Goal: Task Accomplishment & Management: Use online tool/utility

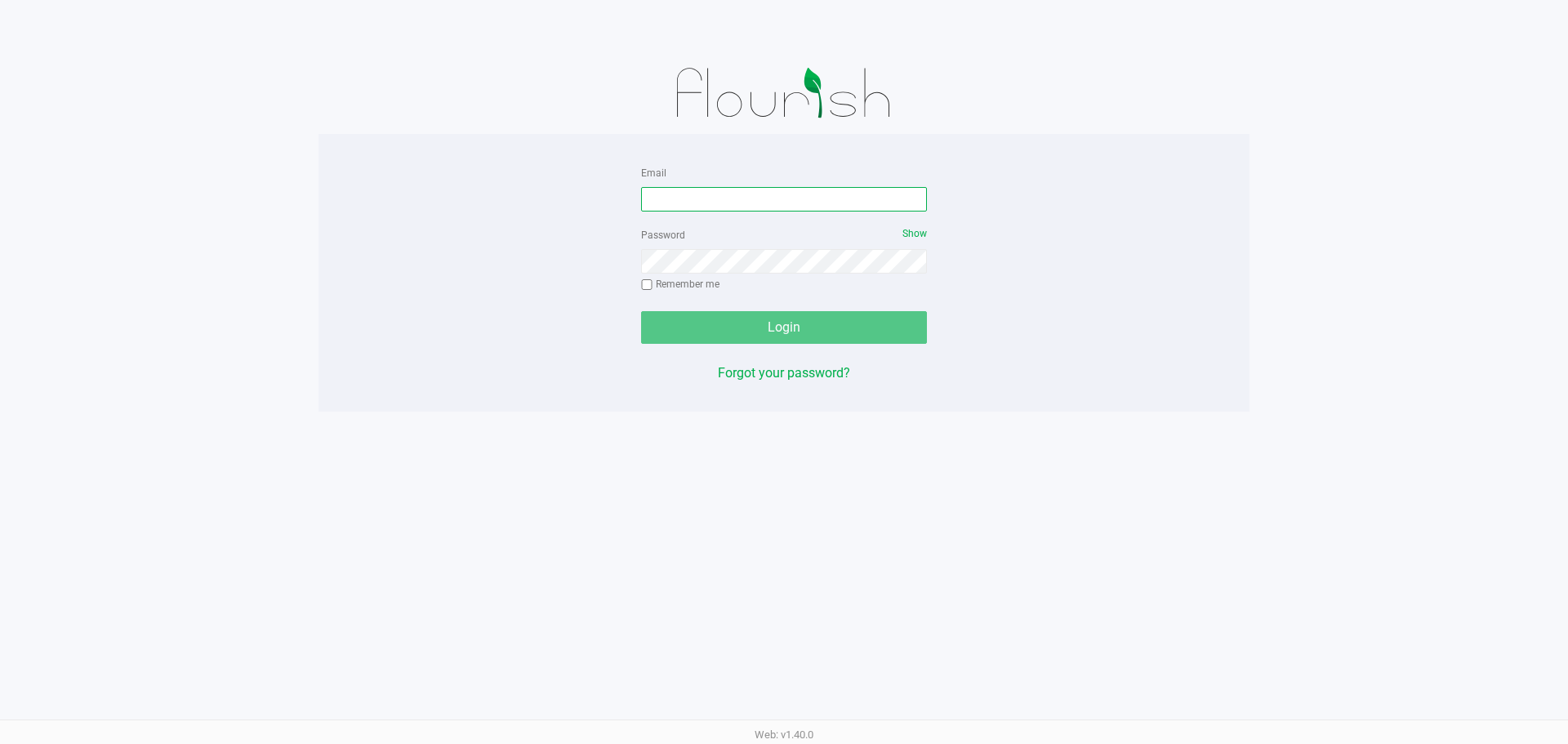
click at [829, 201] on input "Email" at bounding box center [784, 199] width 285 height 25
type input "johicks@liveparallel.com"
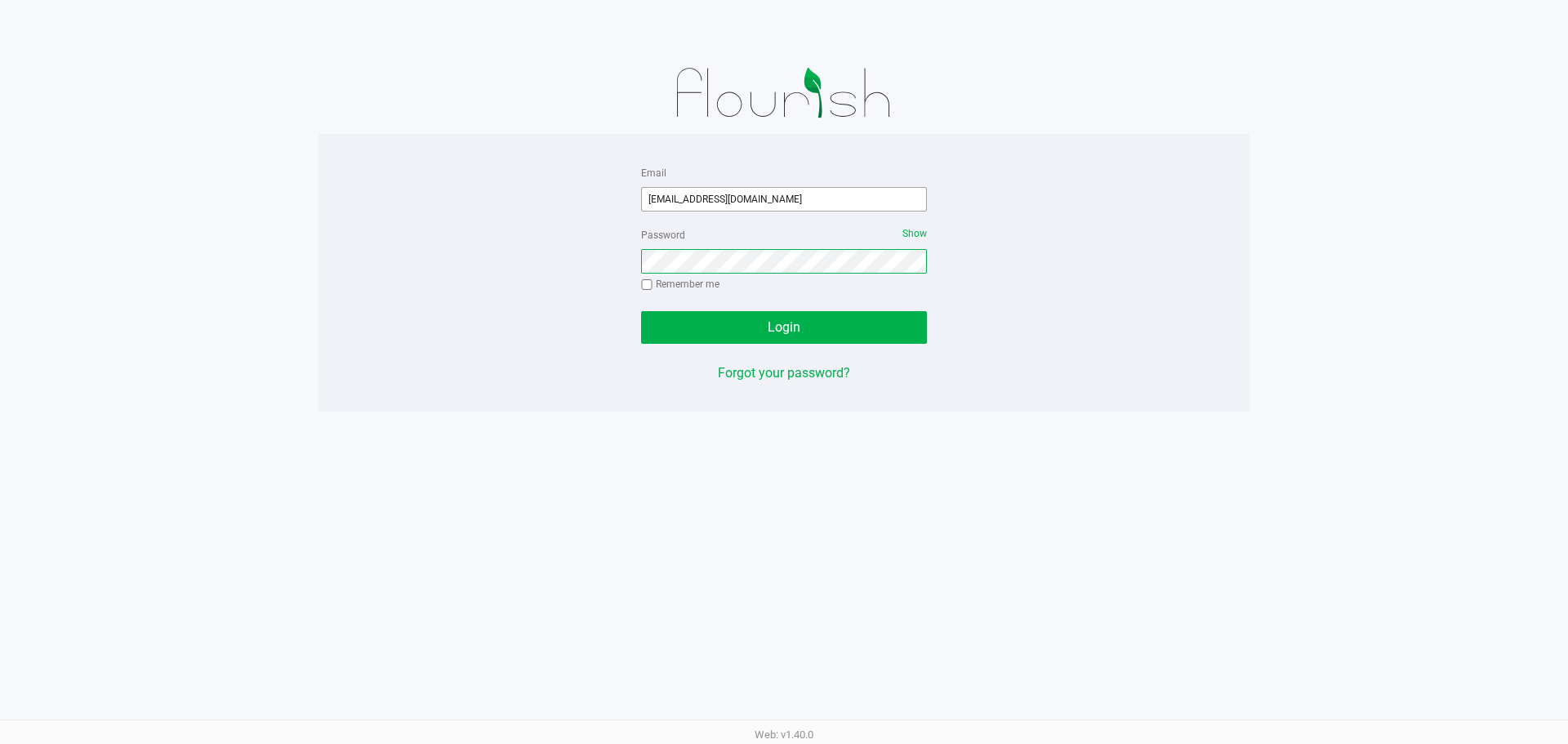
click at [642, 311] on button "Login" at bounding box center [784, 327] width 285 height 32
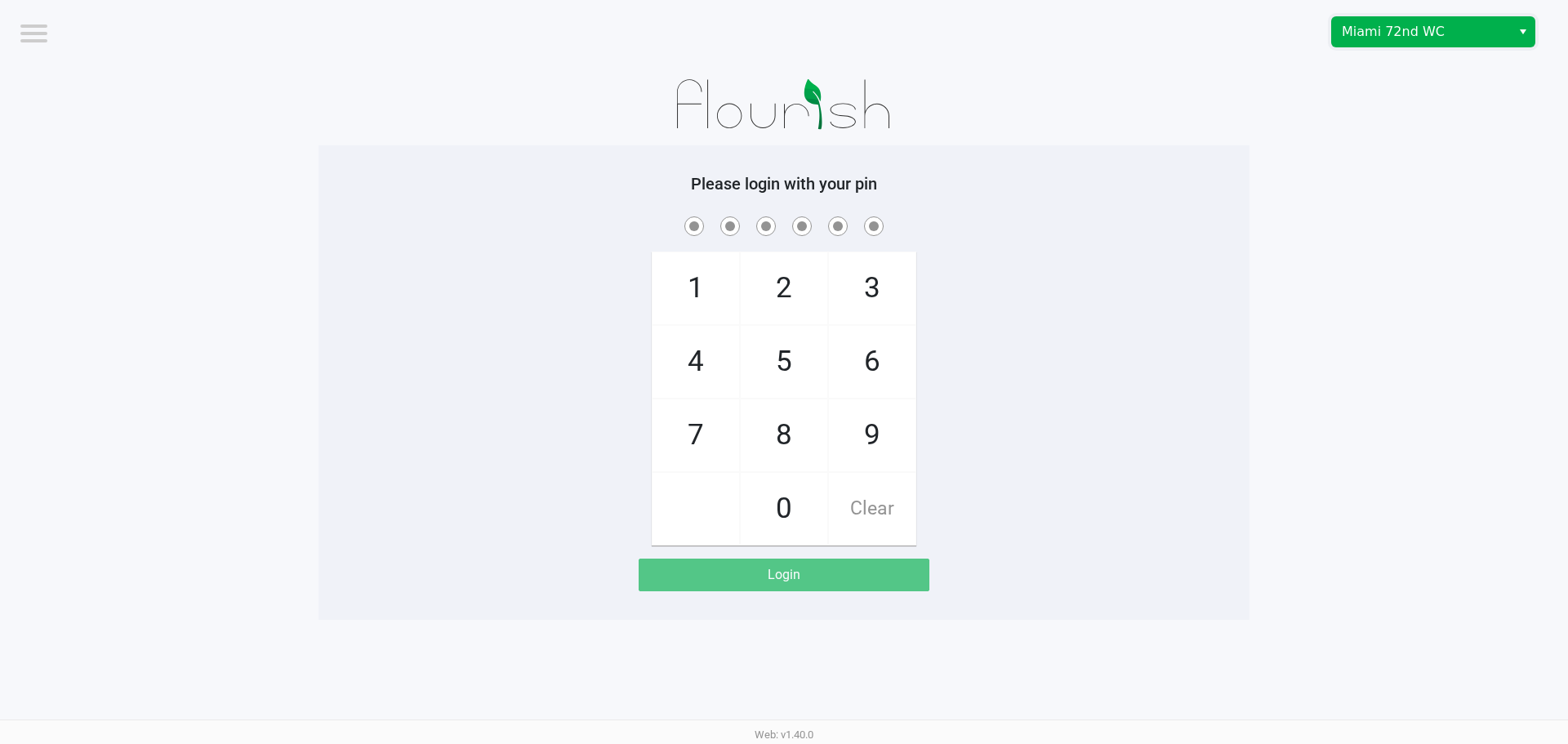
click at [1368, 25] on span "Miami 72nd WC" at bounding box center [1422, 31] width 159 height 20
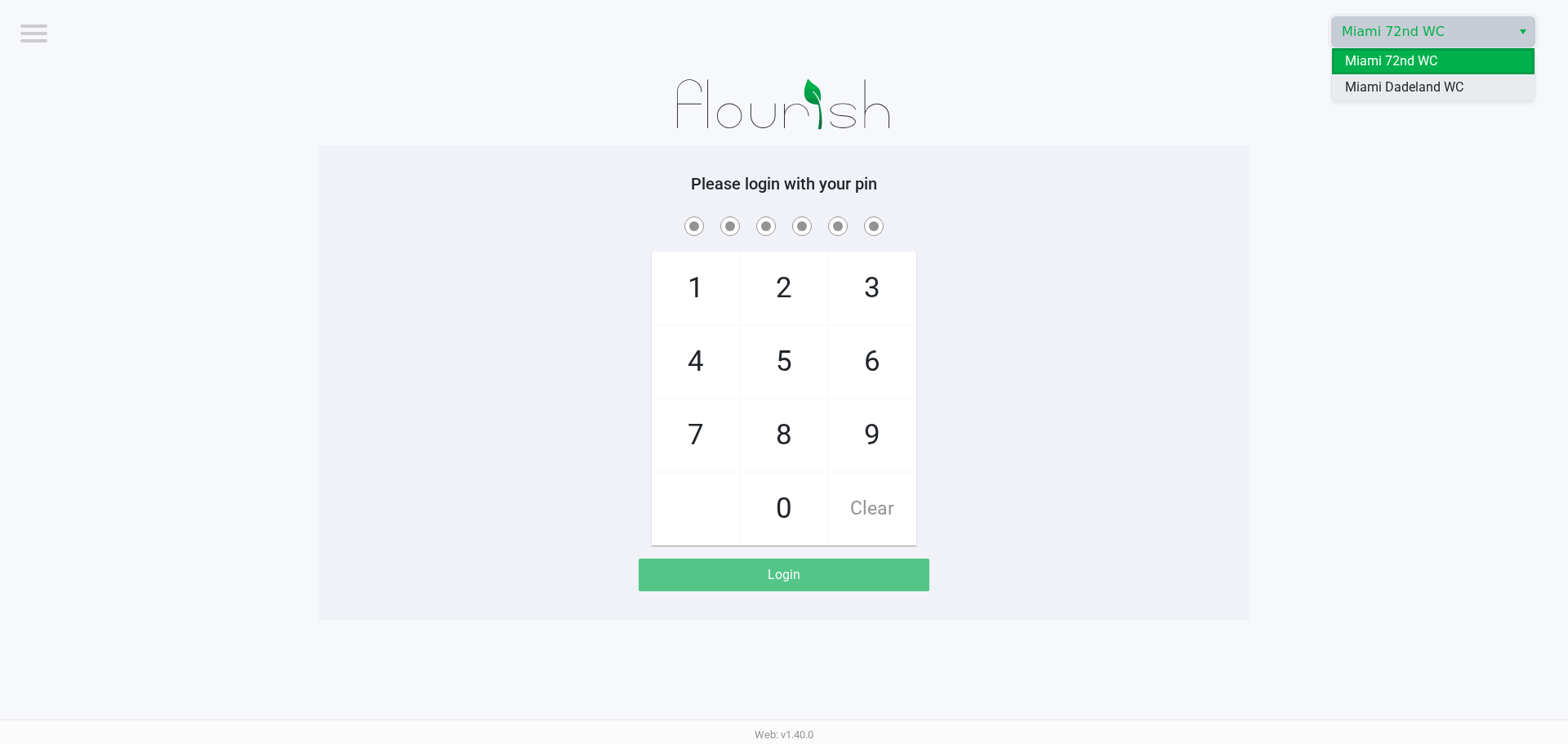
click at [1420, 93] on span "Miami Dadeland WC" at bounding box center [1405, 88] width 118 height 20
click at [1145, 286] on div "1 4 7 2 5 8 0 3 6 9 Clear" at bounding box center [784, 380] width 931 height 333
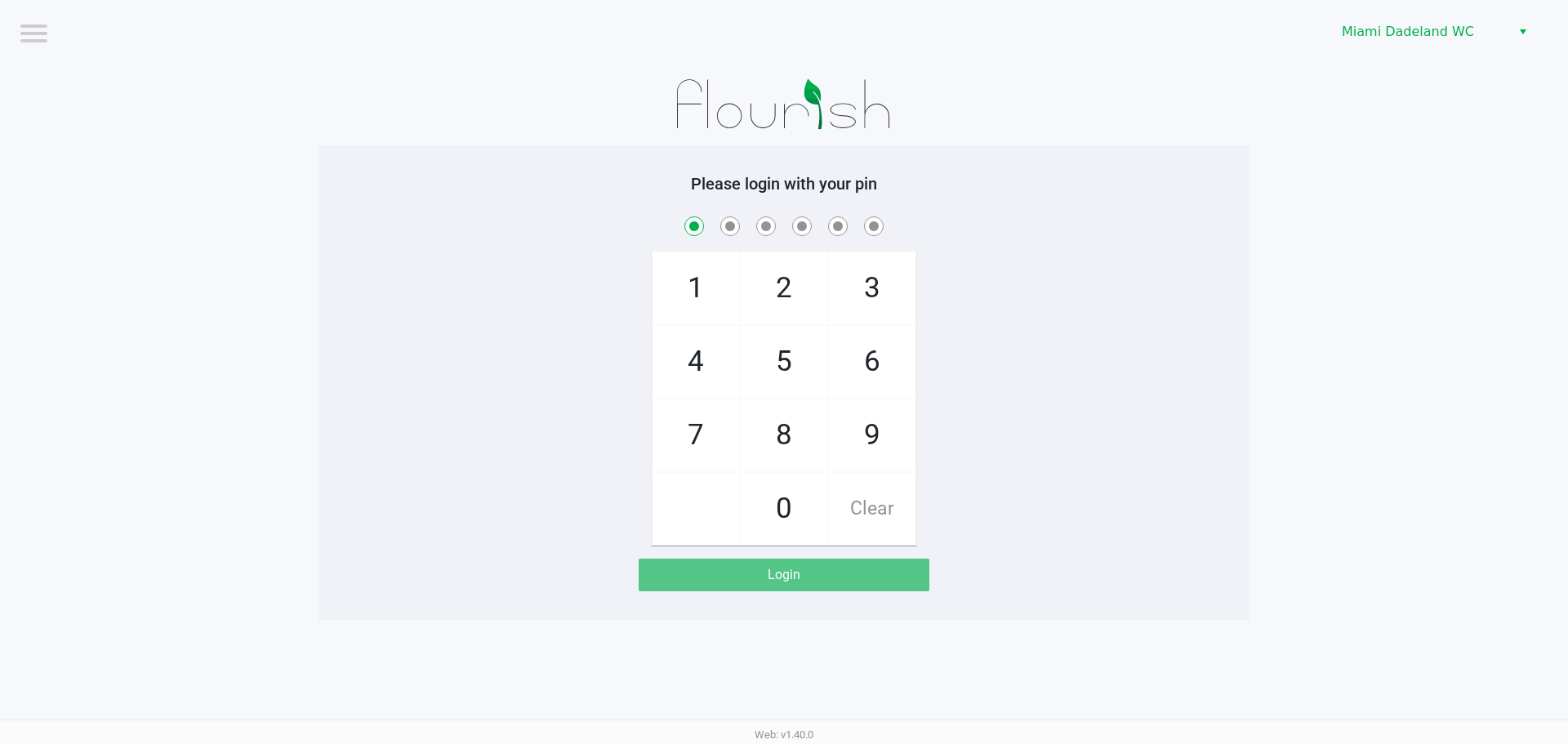
checkbox input "true"
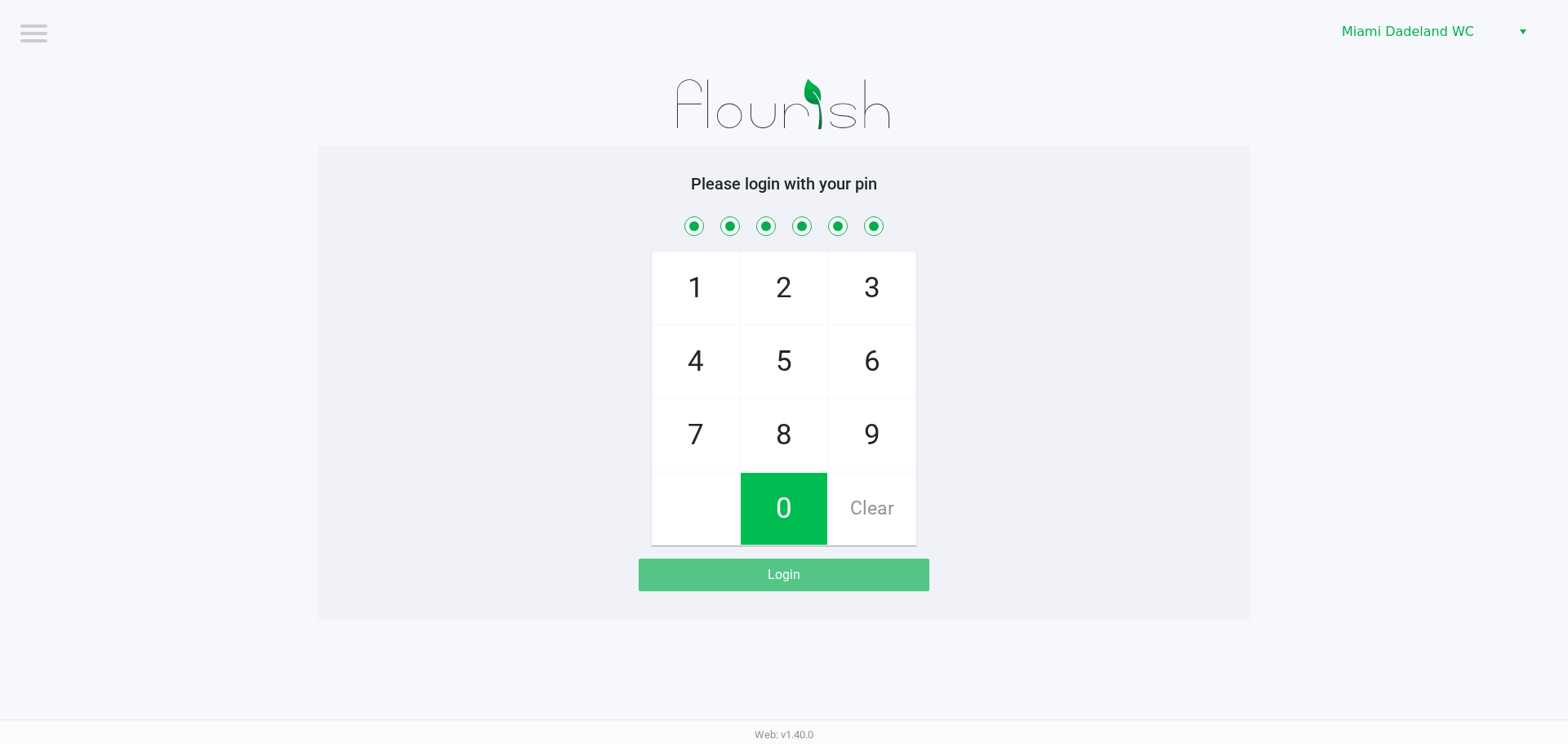
checkbox input "true"
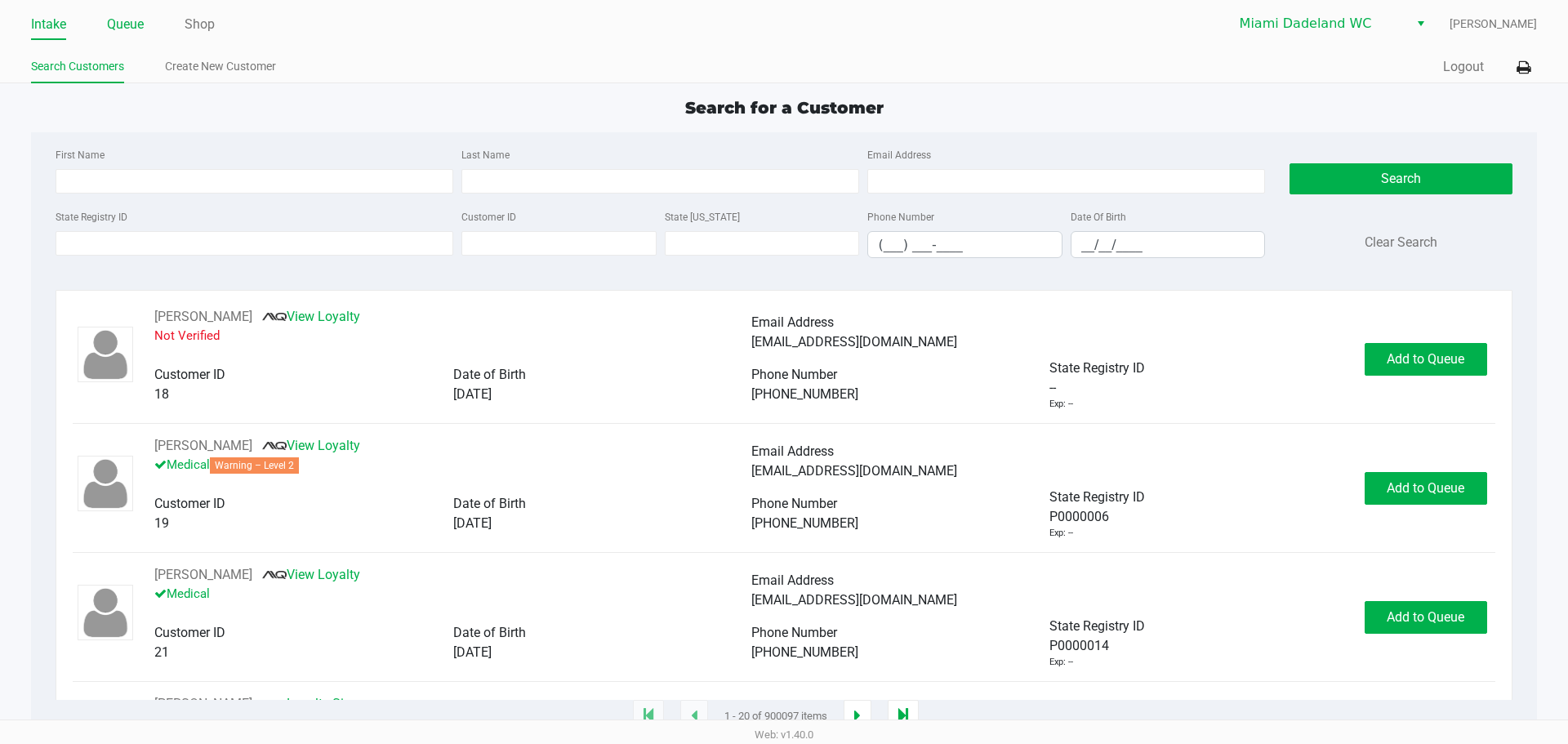
click at [137, 27] on link "Queue" at bounding box center [125, 24] width 36 height 23
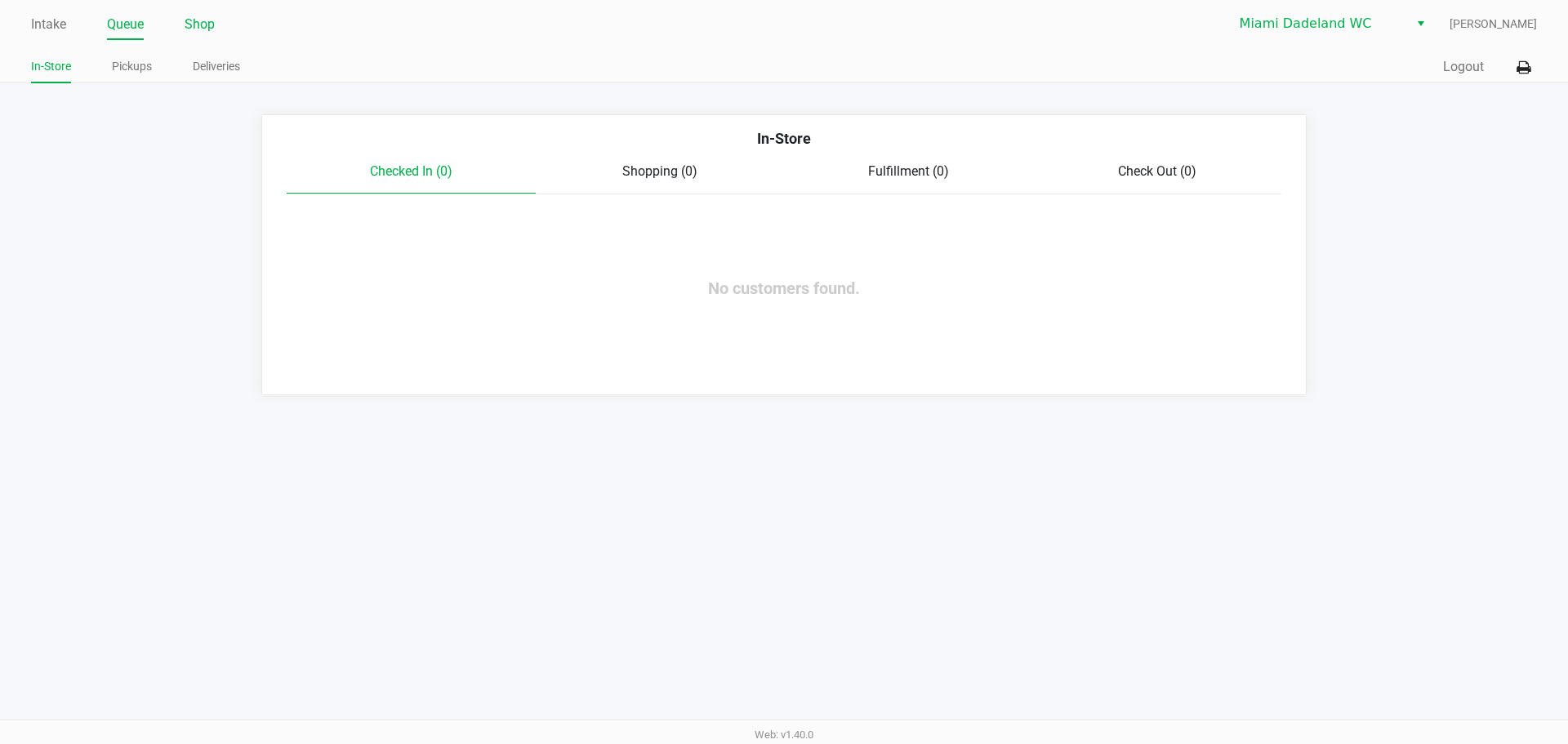
click at [201, 26] on link "Shop" at bounding box center [200, 24] width 31 height 23
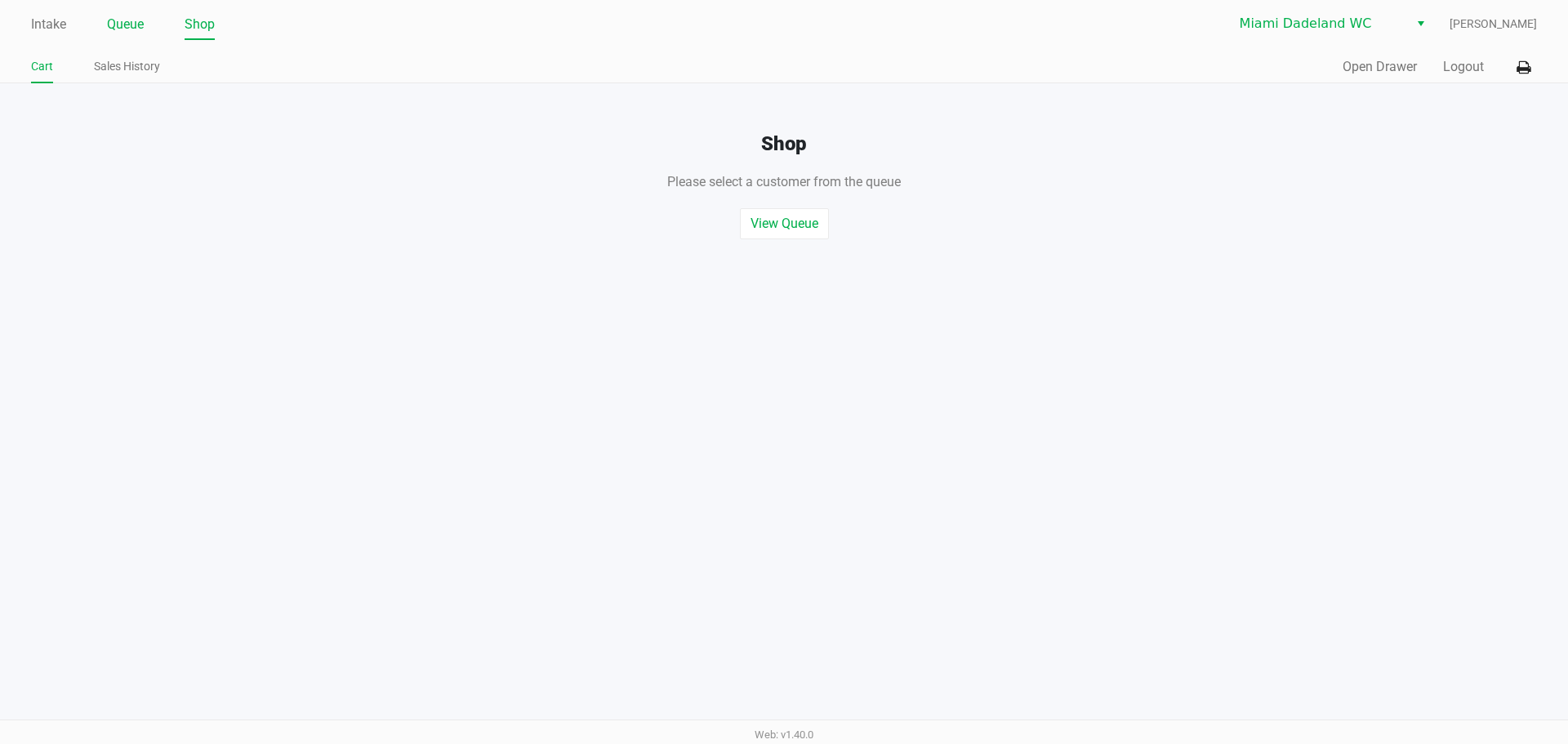
drag, startPoint x: 201, startPoint y: 26, endPoint x: 128, endPoint y: 29, distance: 73.1
click at [128, 29] on link "Queue" at bounding box center [125, 24] width 36 height 23
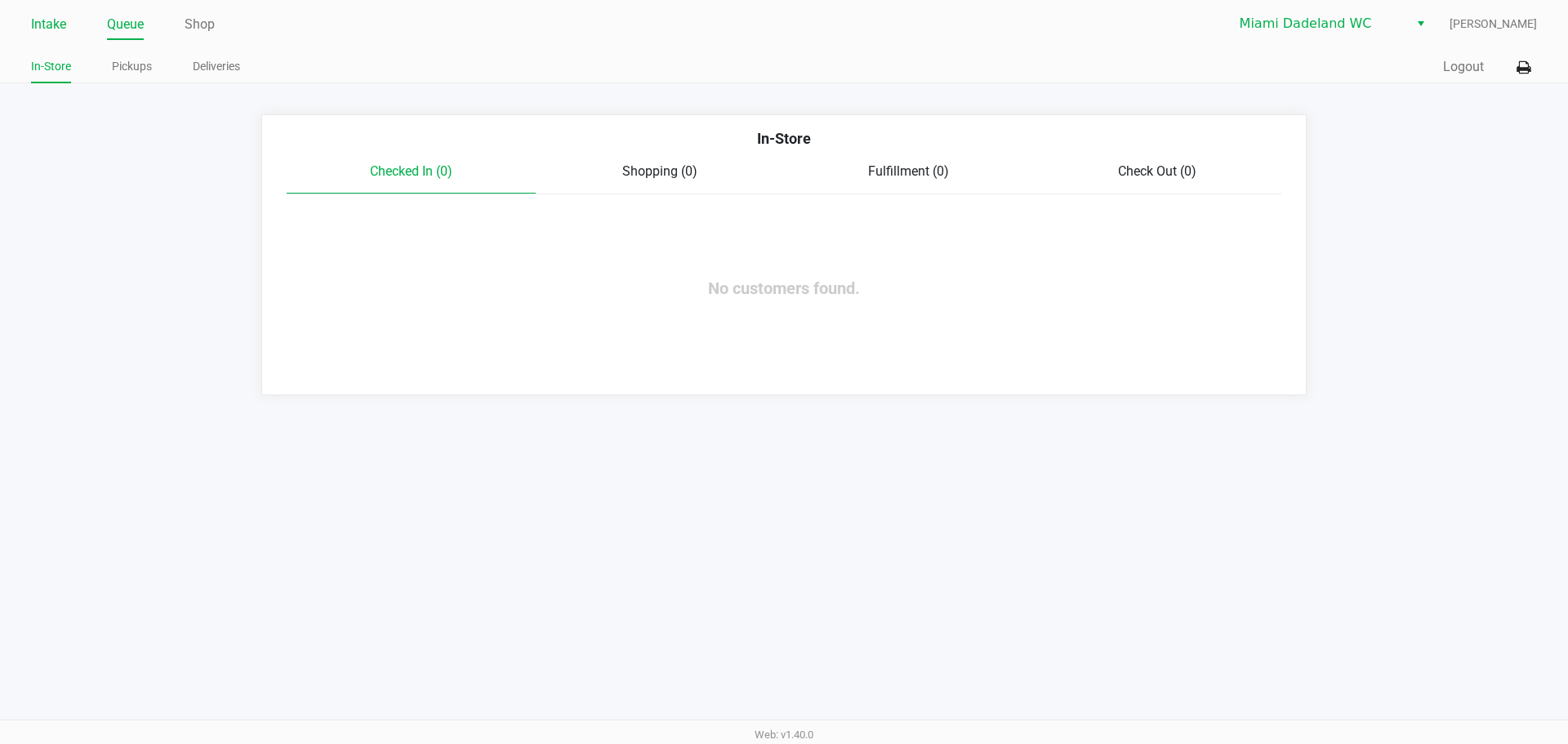
click at [50, 21] on link "Intake" at bounding box center [49, 24] width 35 height 23
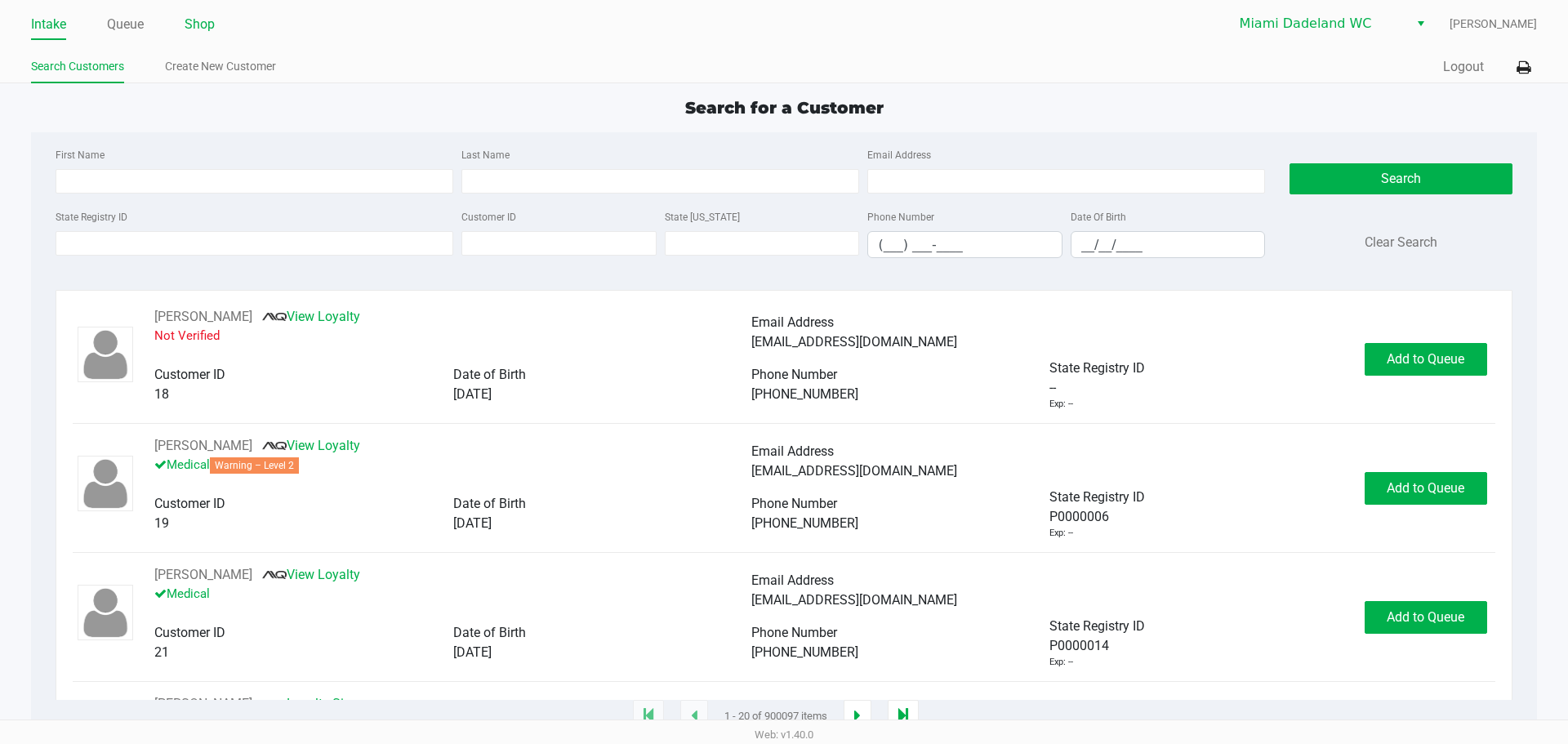
click at [211, 23] on link "Shop" at bounding box center [200, 24] width 31 height 23
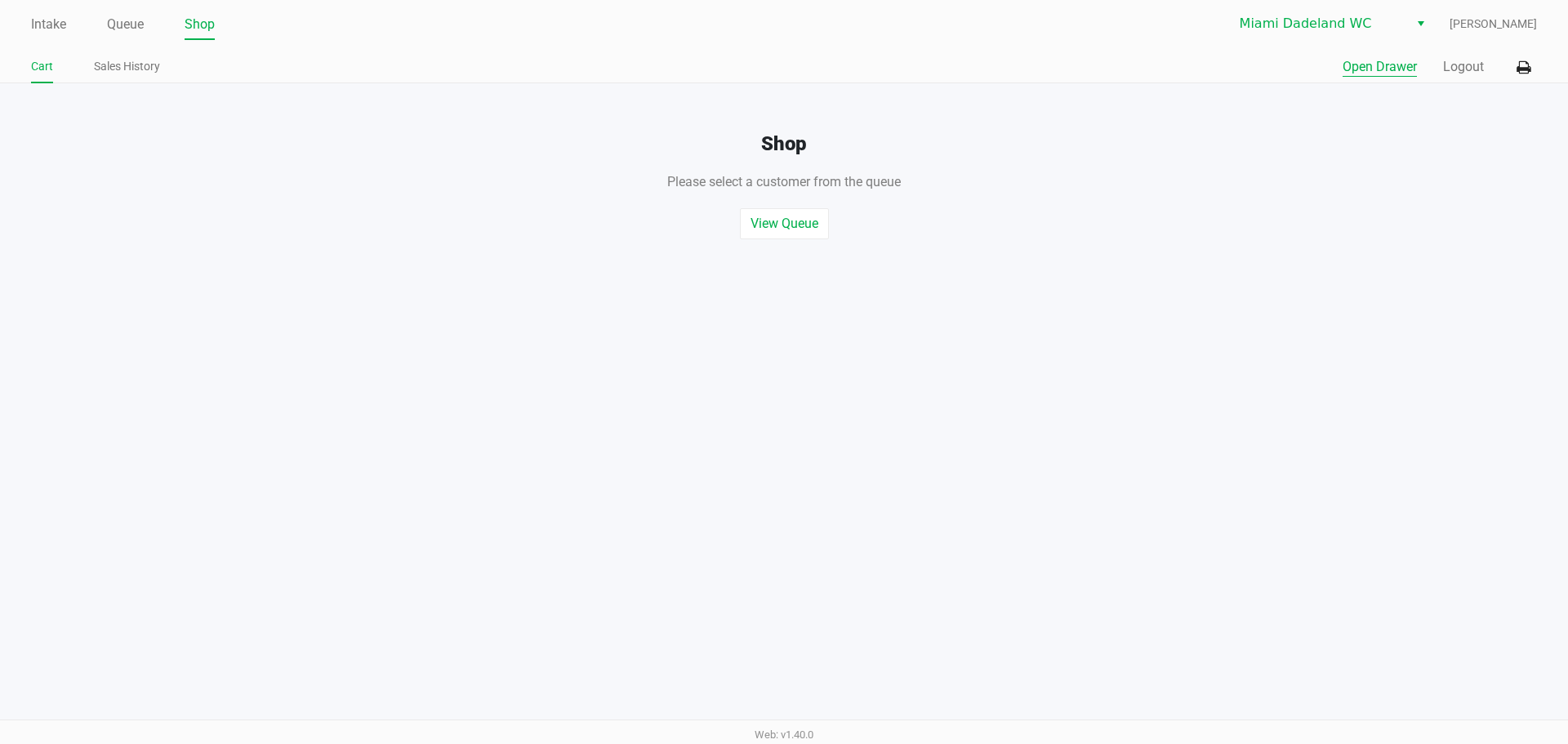
click at [1359, 71] on button "Open Drawer" at bounding box center [1380, 67] width 75 height 20
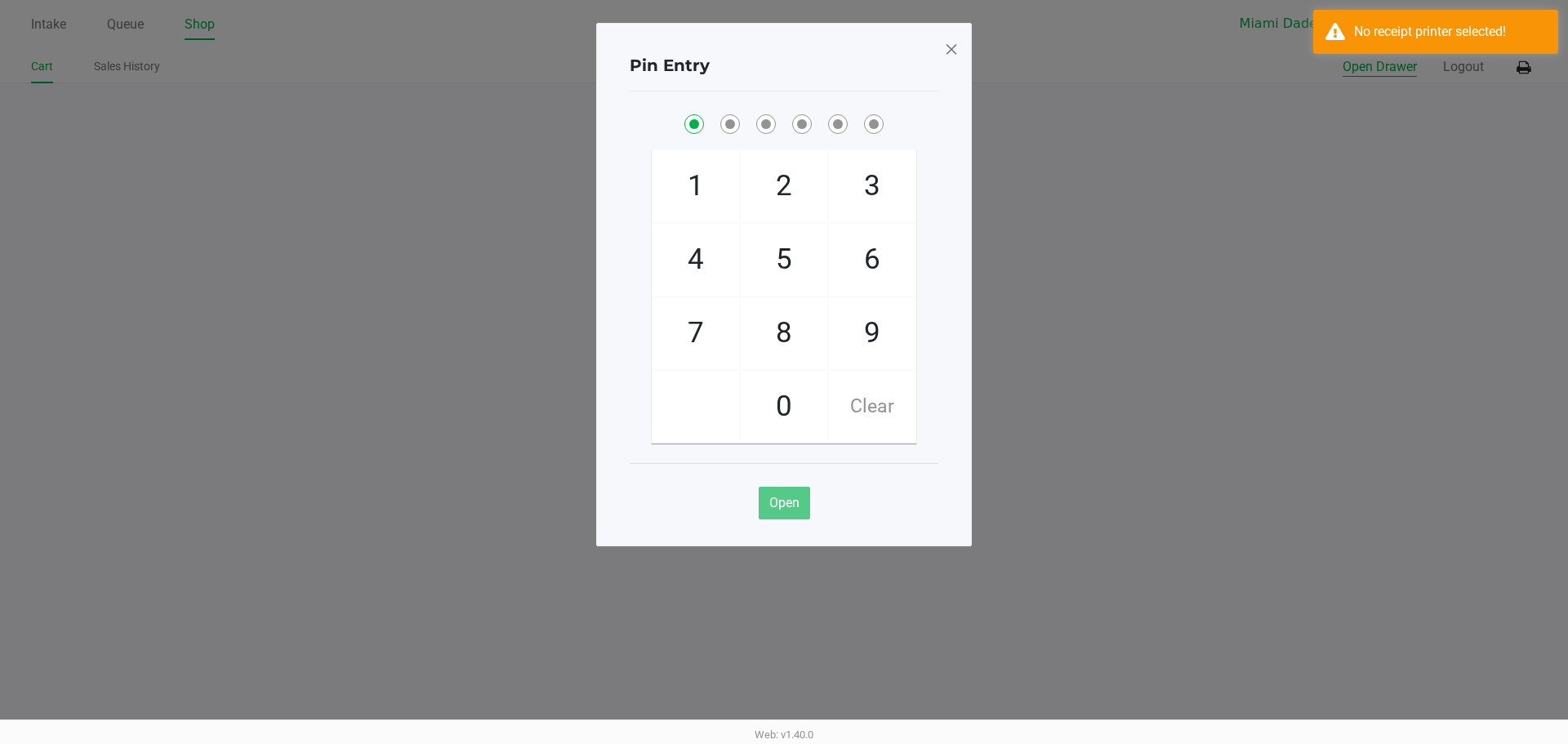
checkbox input "true"
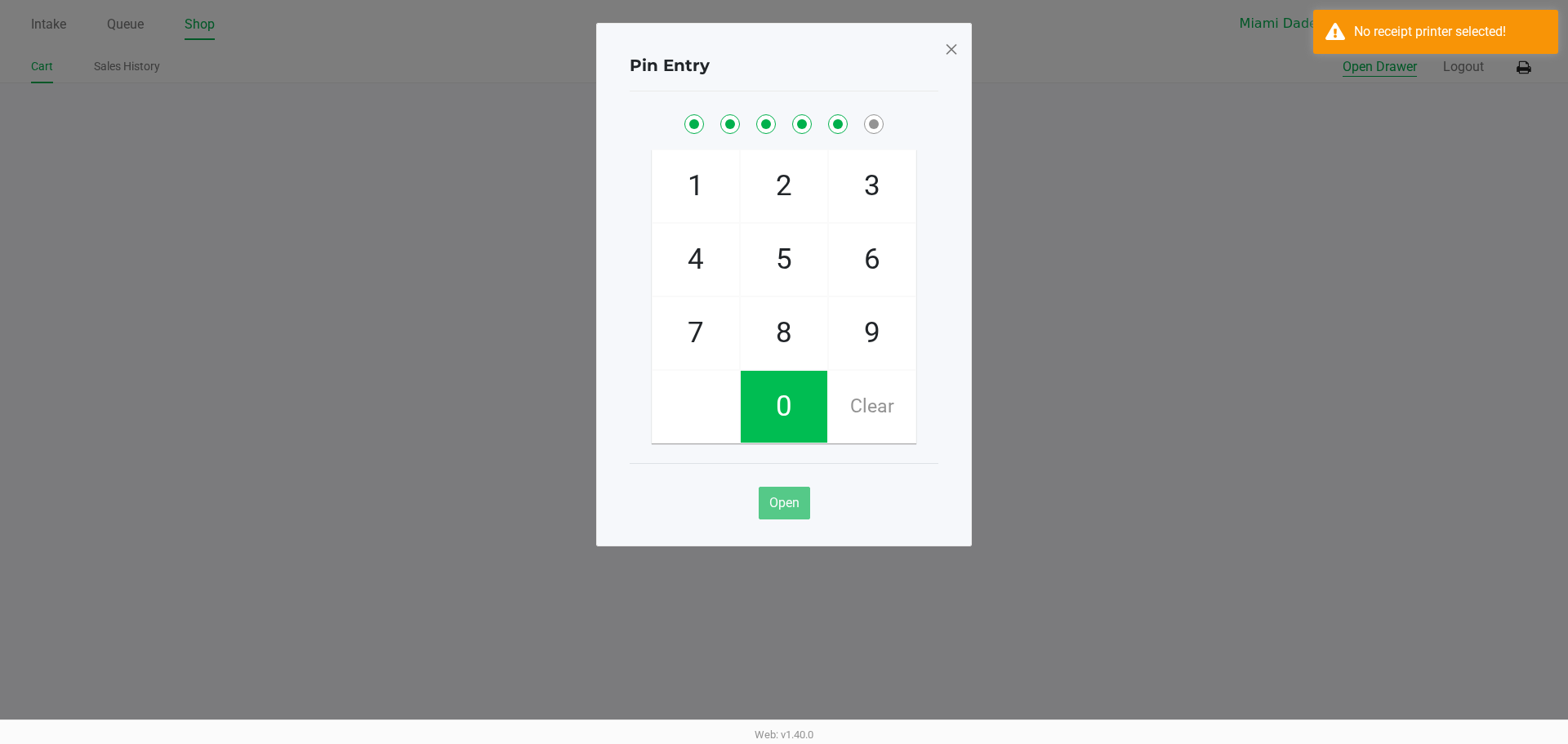
click at [1343, 57] on button "Open Drawer" at bounding box center [1380, 67] width 75 height 20
checkbox input "true"
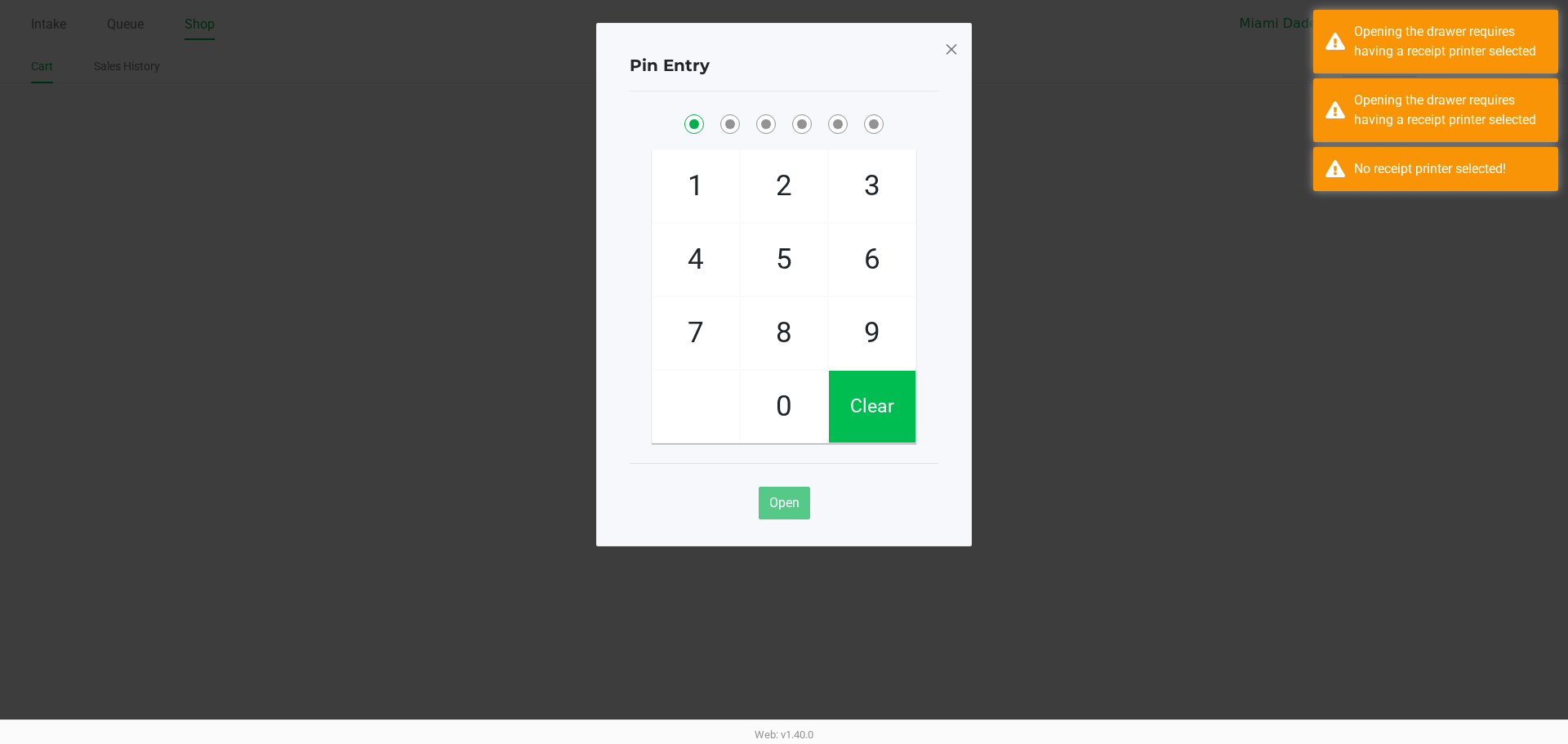
checkbox input "false"
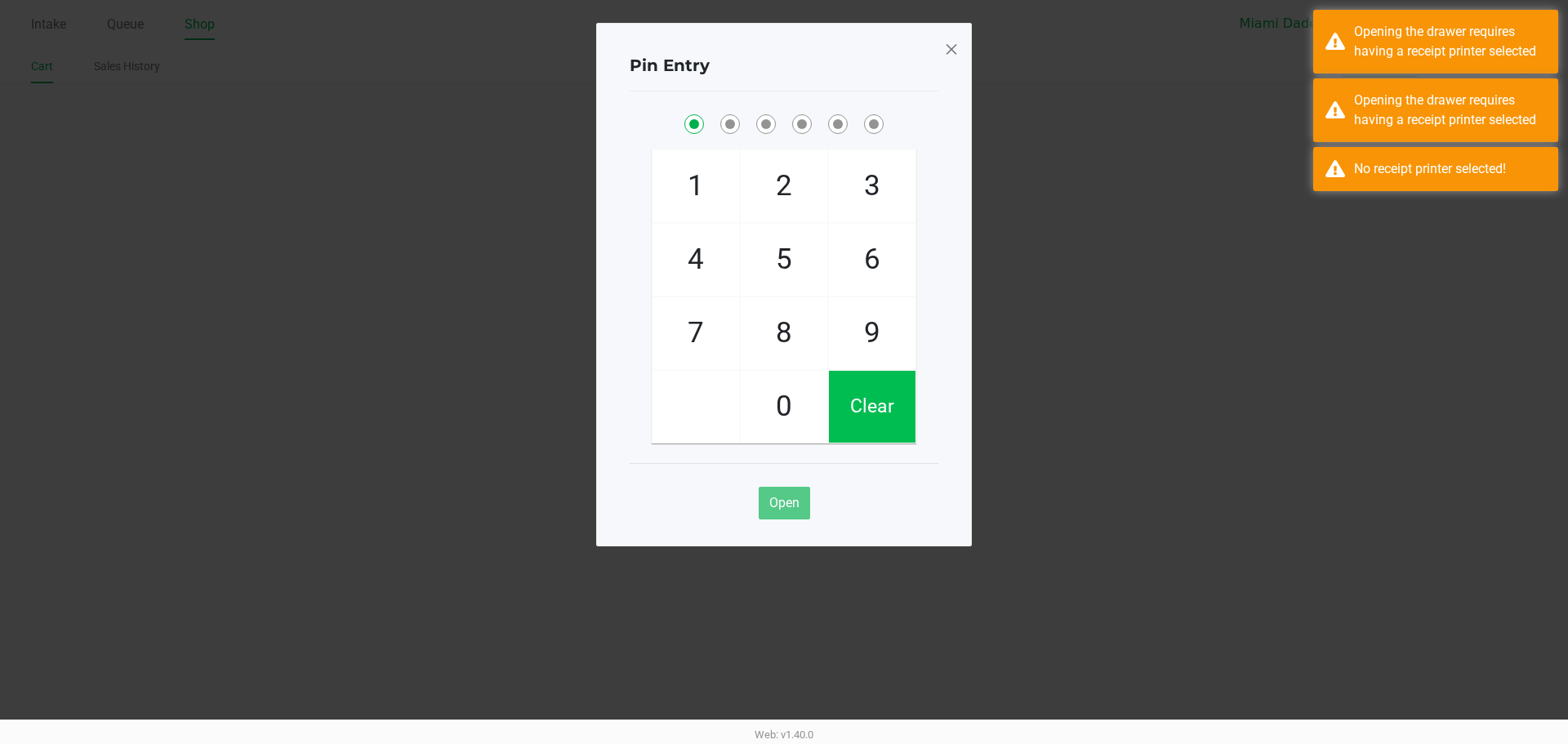
checkbox input "false"
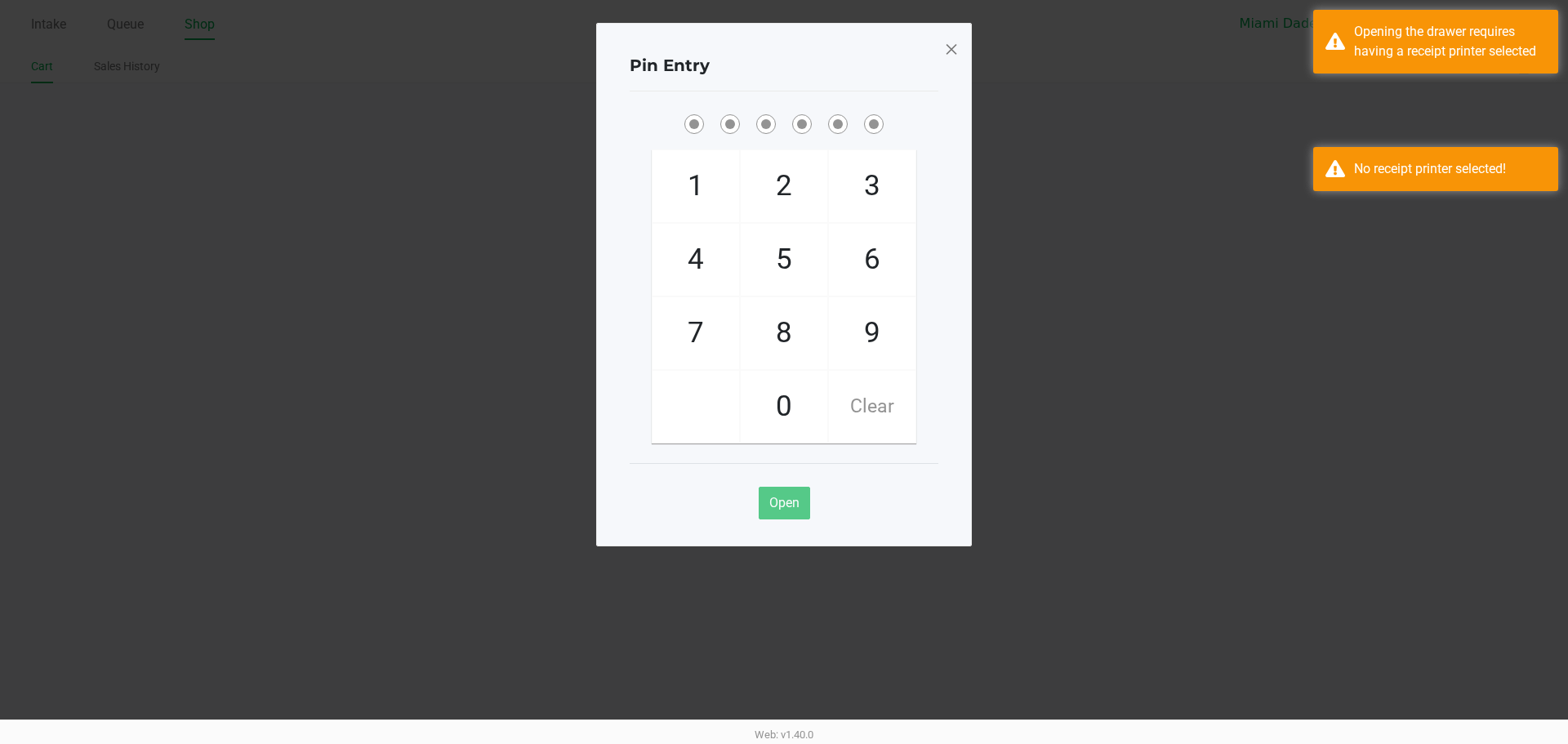
click at [957, 48] on span at bounding box center [951, 49] width 15 height 27
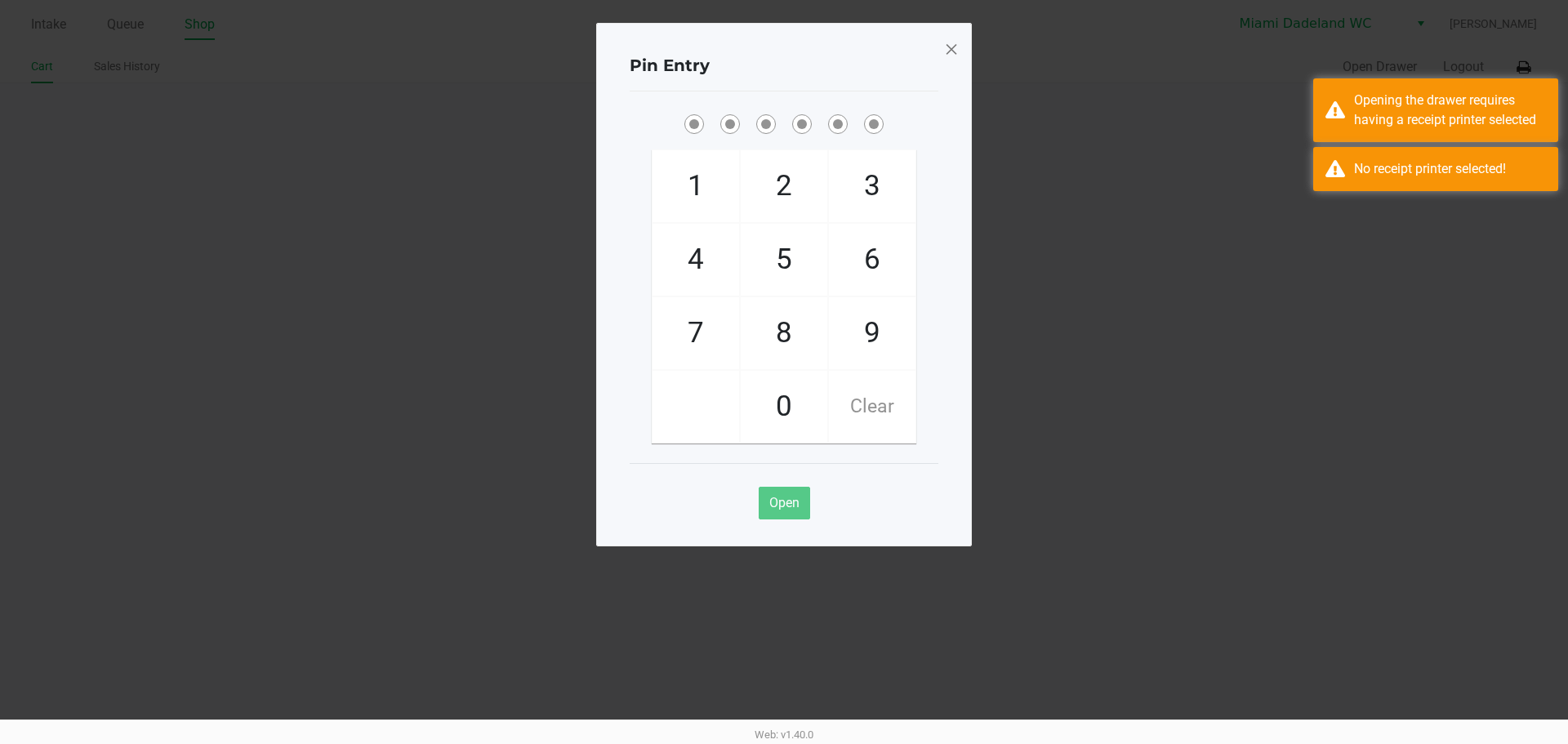
click at [957, 48] on div "Pin Entry 1 4 7 2 5 8 0 3 6 9 Clear Open" at bounding box center [784, 284] width 376 height 524
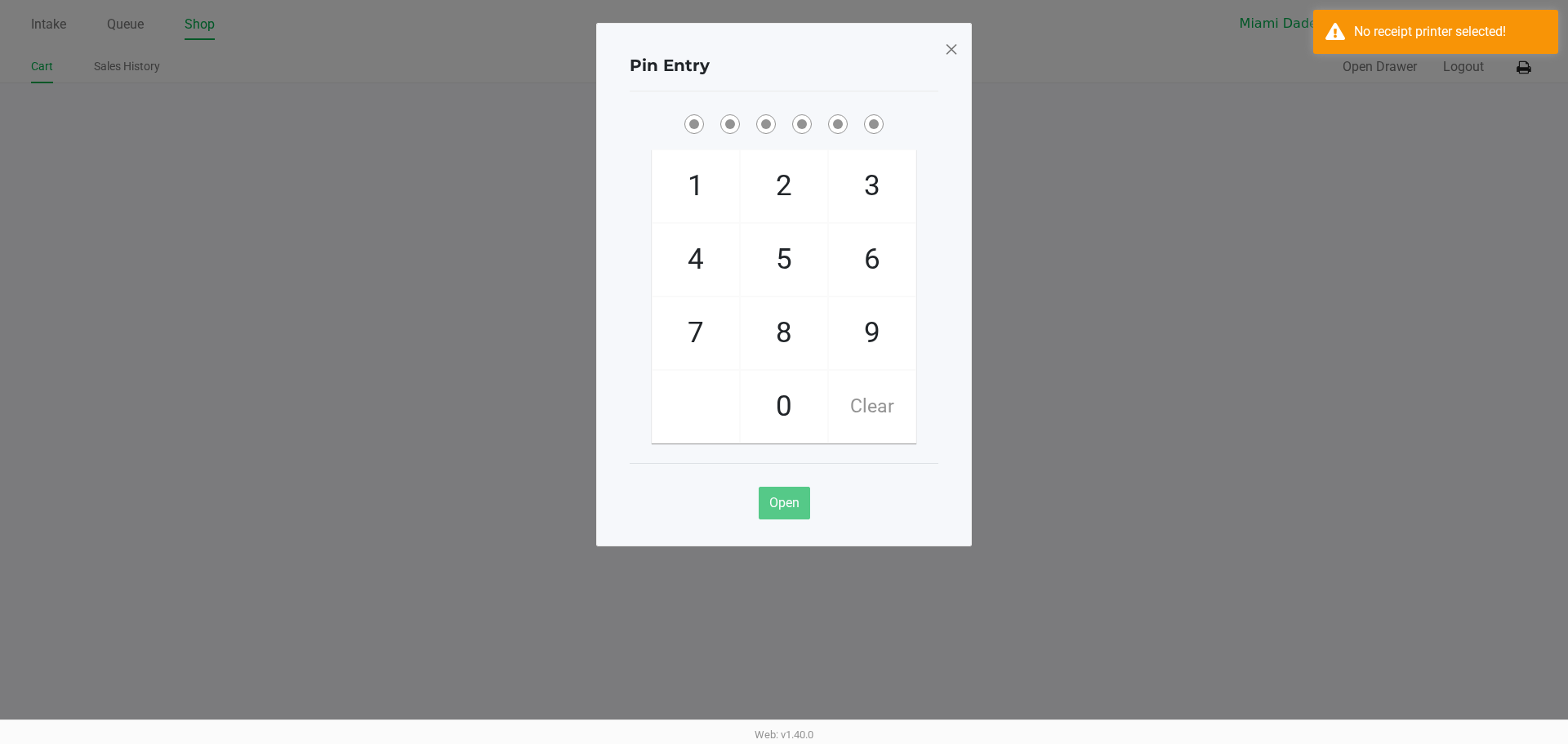
click at [957, 48] on span at bounding box center [951, 49] width 15 height 27
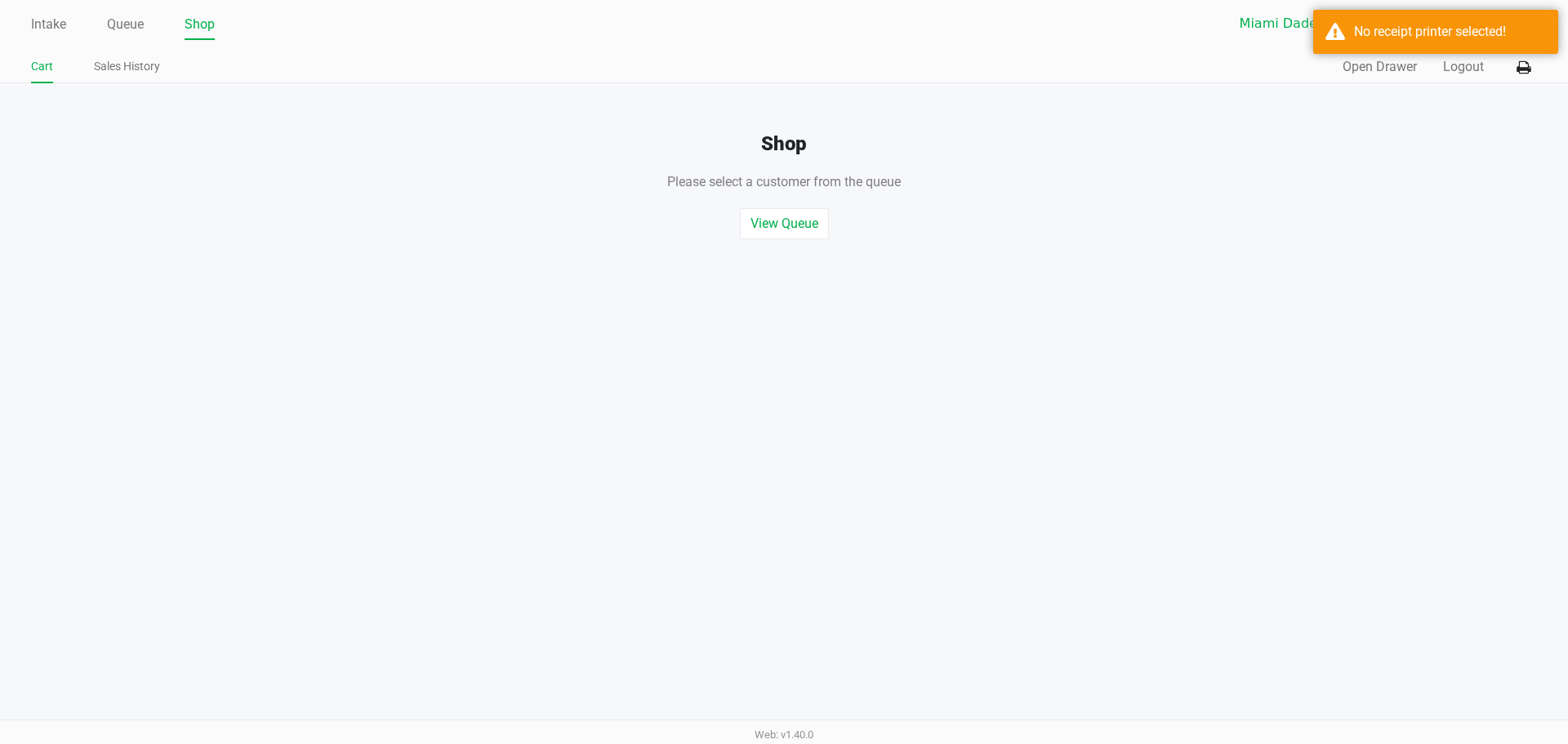
click at [957, 48] on div "Pin Entry 1 4 7 2 5 8 0 3 6 9 Clear Open" at bounding box center [784, 244] width 376 height 524
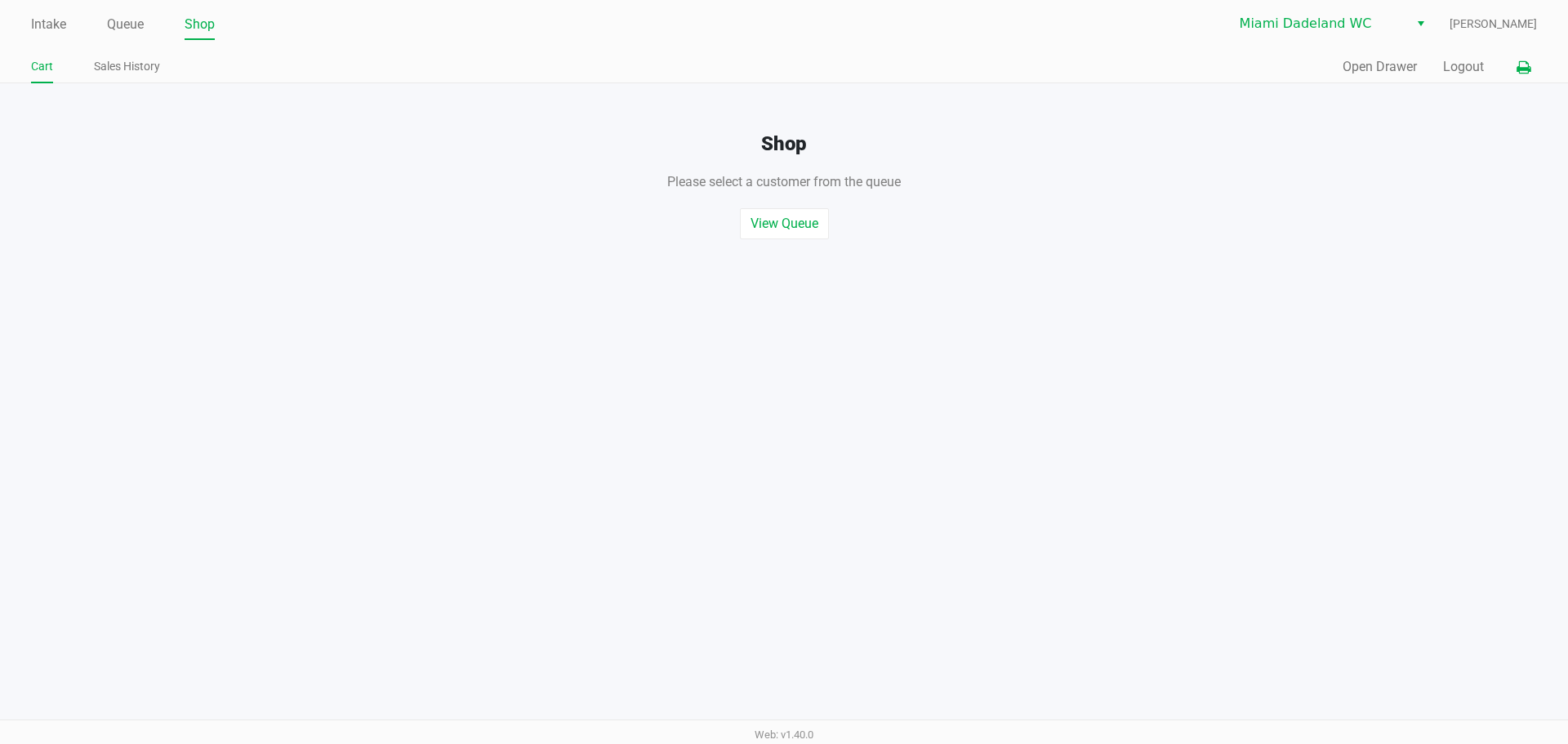
click at [1521, 66] on icon at bounding box center [1524, 68] width 14 height 12
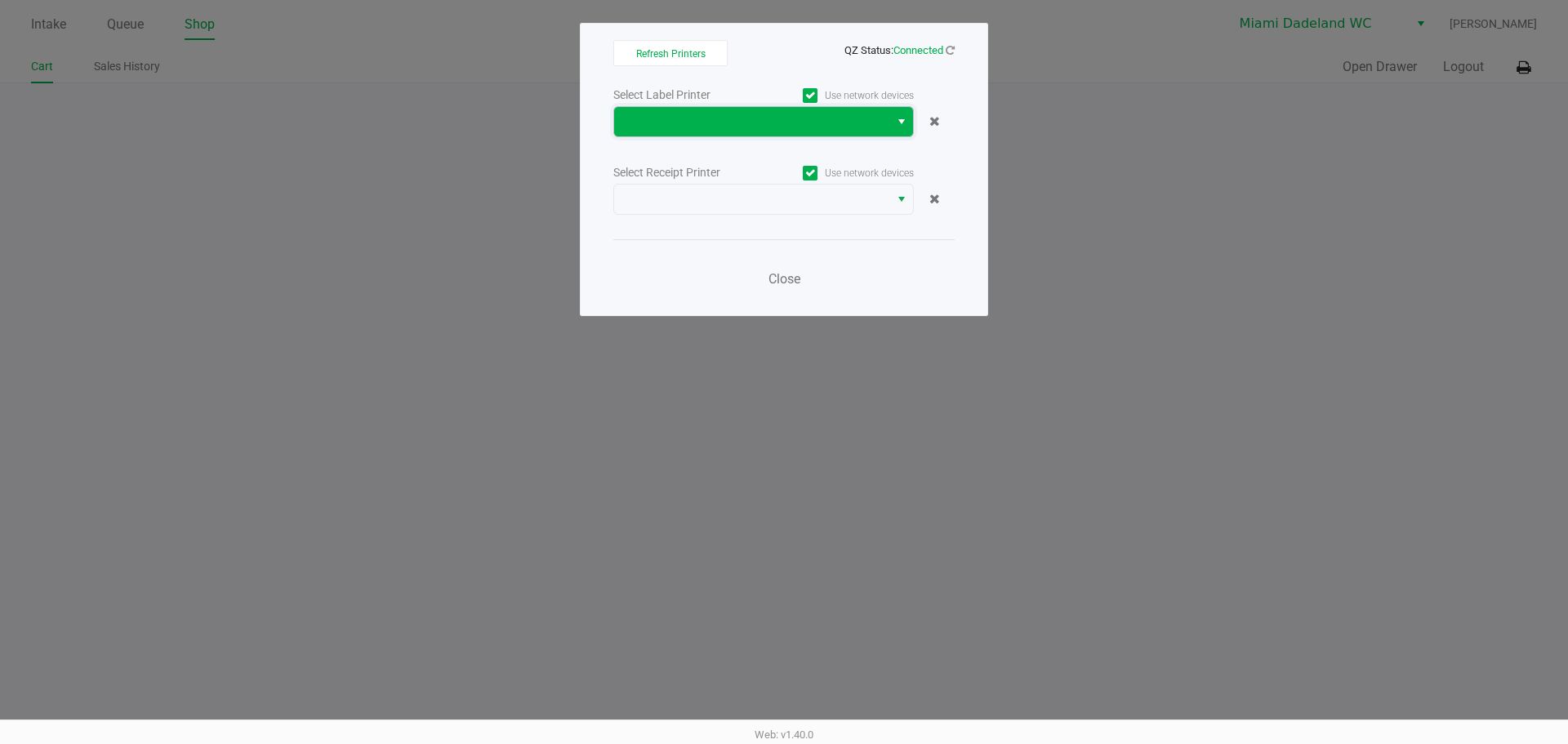
click at [730, 122] on span at bounding box center [752, 122] width 256 height 20
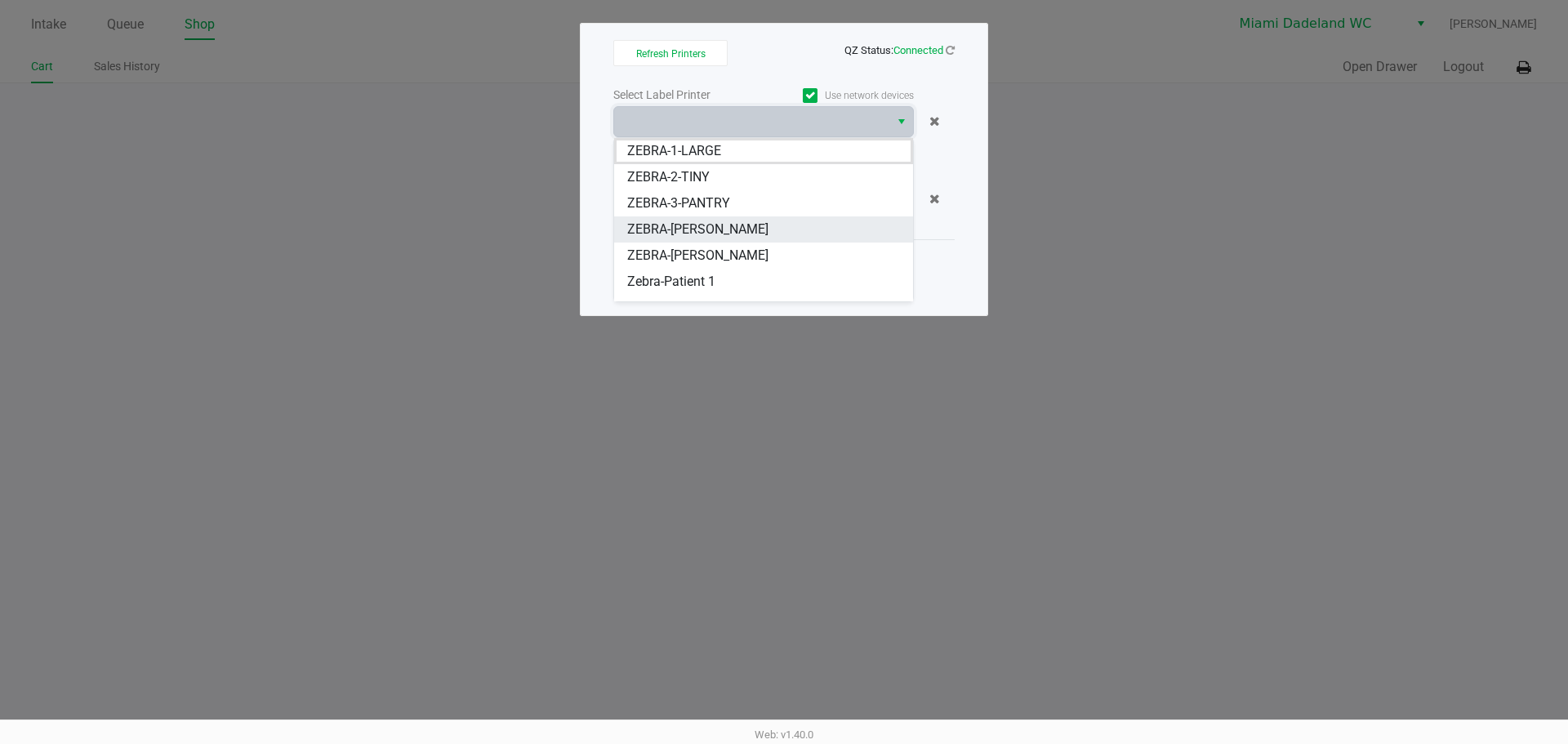
click at [779, 228] on li "ZEBRA-ELENA-GILELS" at bounding box center [764, 229] width 299 height 27
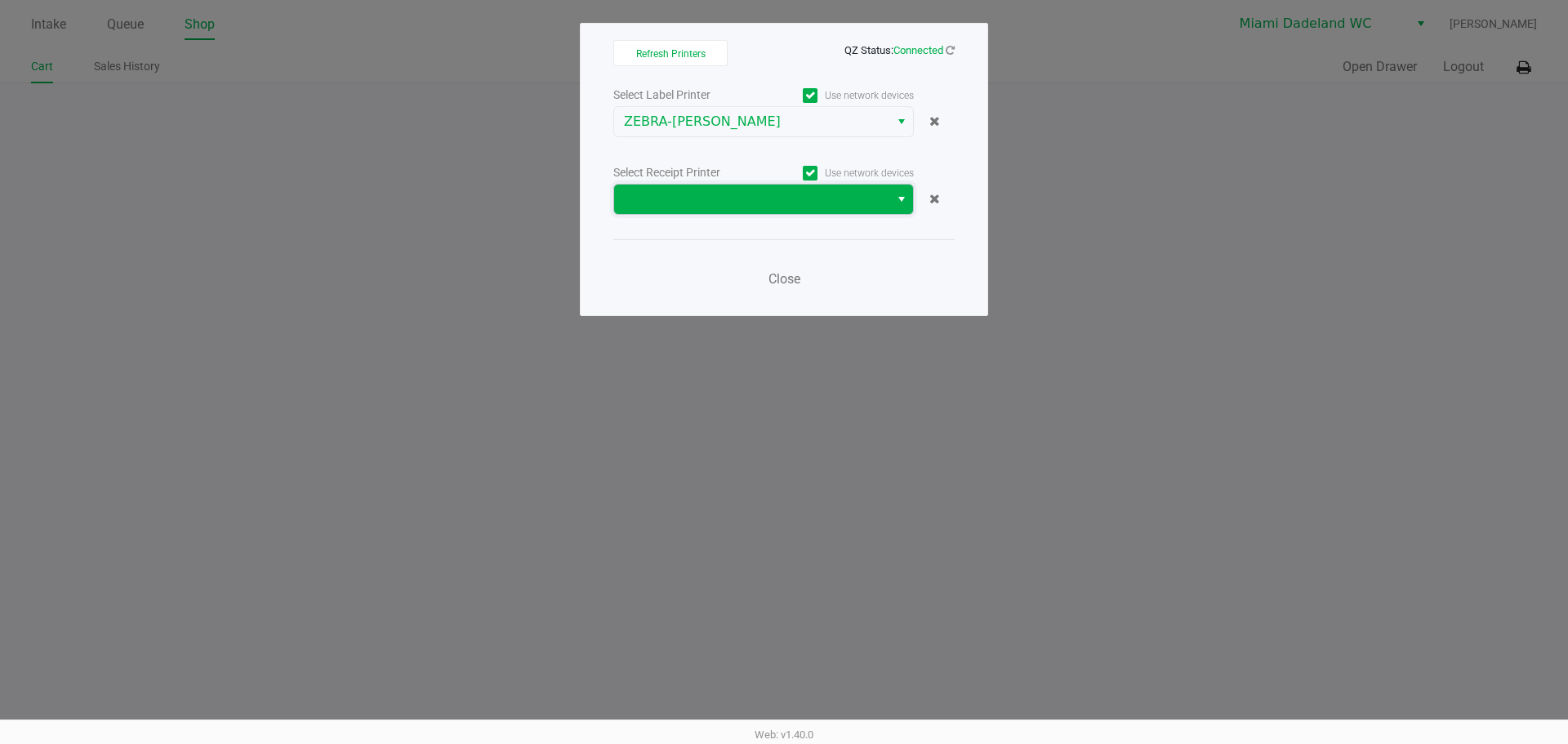
click at [773, 188] on span at bounding box center [752, 200] width 276 height 30
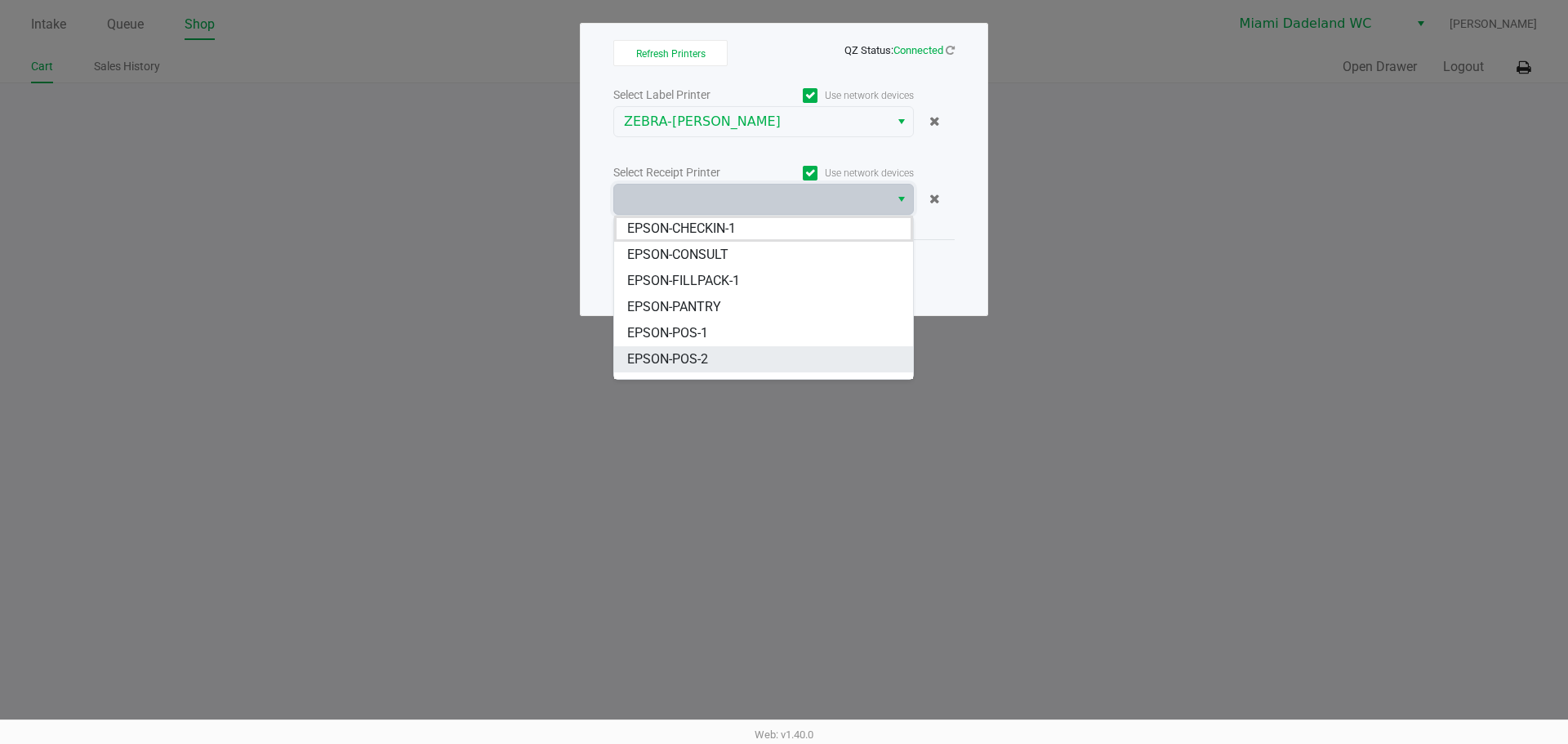
click at [732, 364] on li "EPSON-POS-2" at bounding box center [764, 359] width 299 height 27
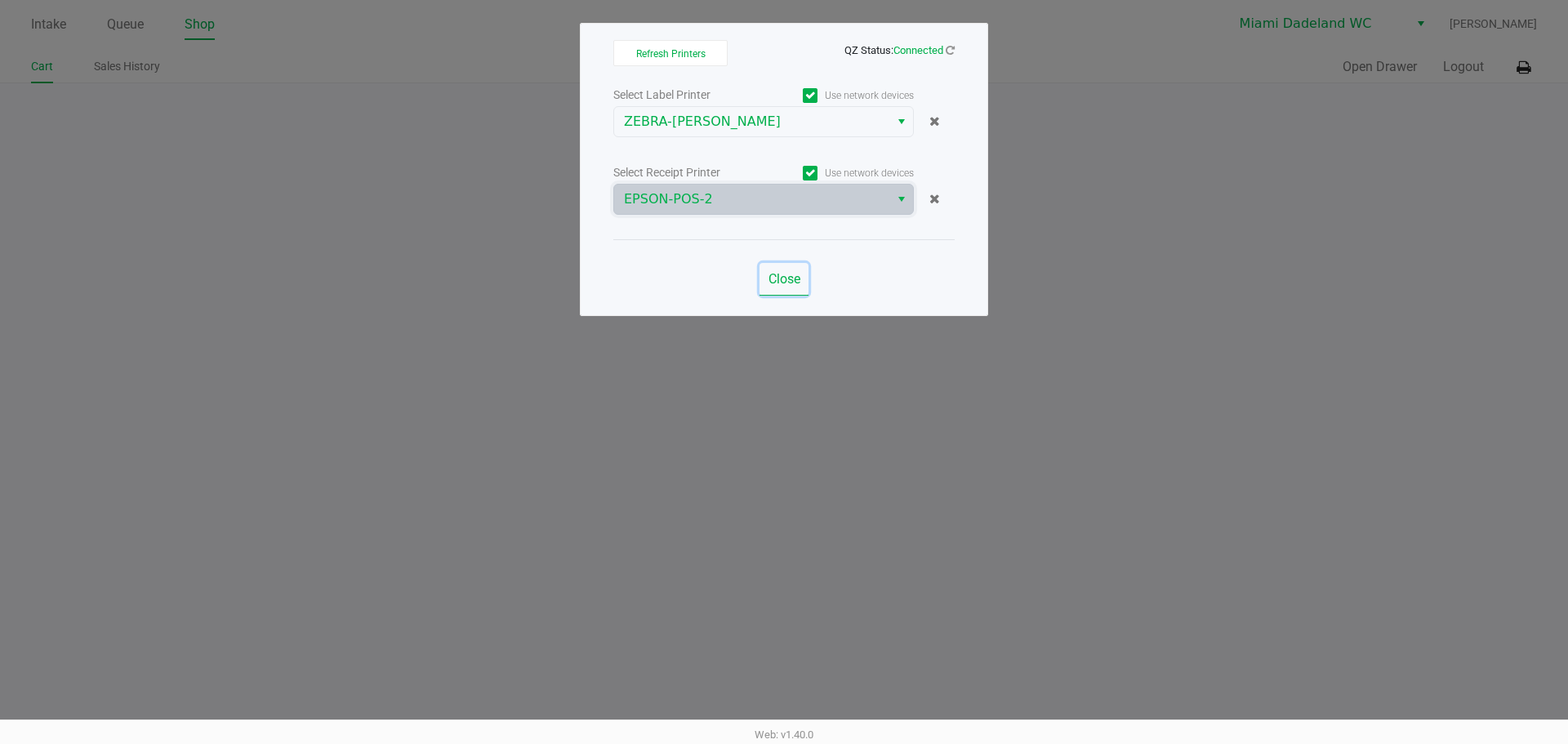
click at [785, 283] on span "Close" at bounding box center [784, 279] width 31 height 16
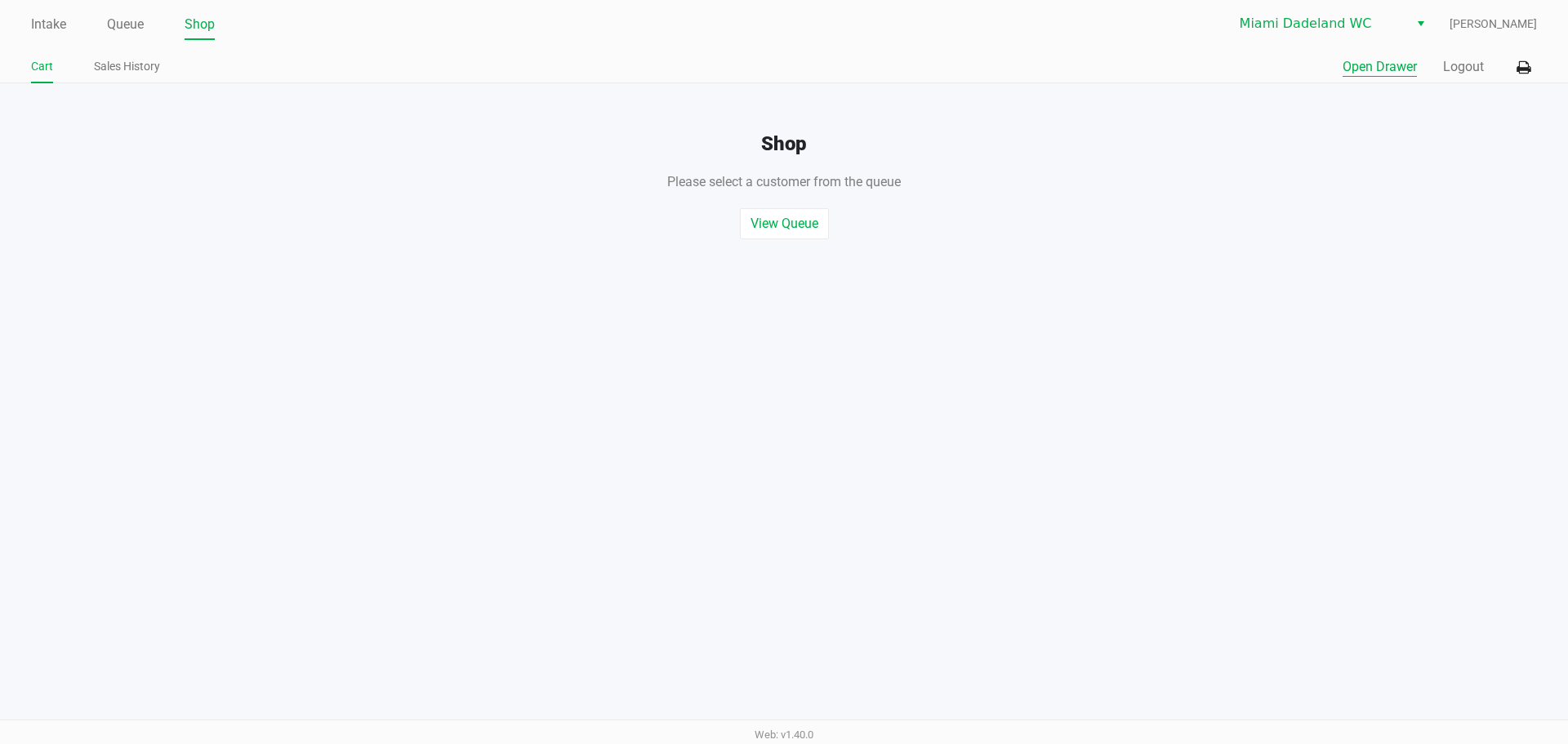
click at [1401, 64] on button "Open Drawer" at bounding box center [1380, 67] width 75 height 20
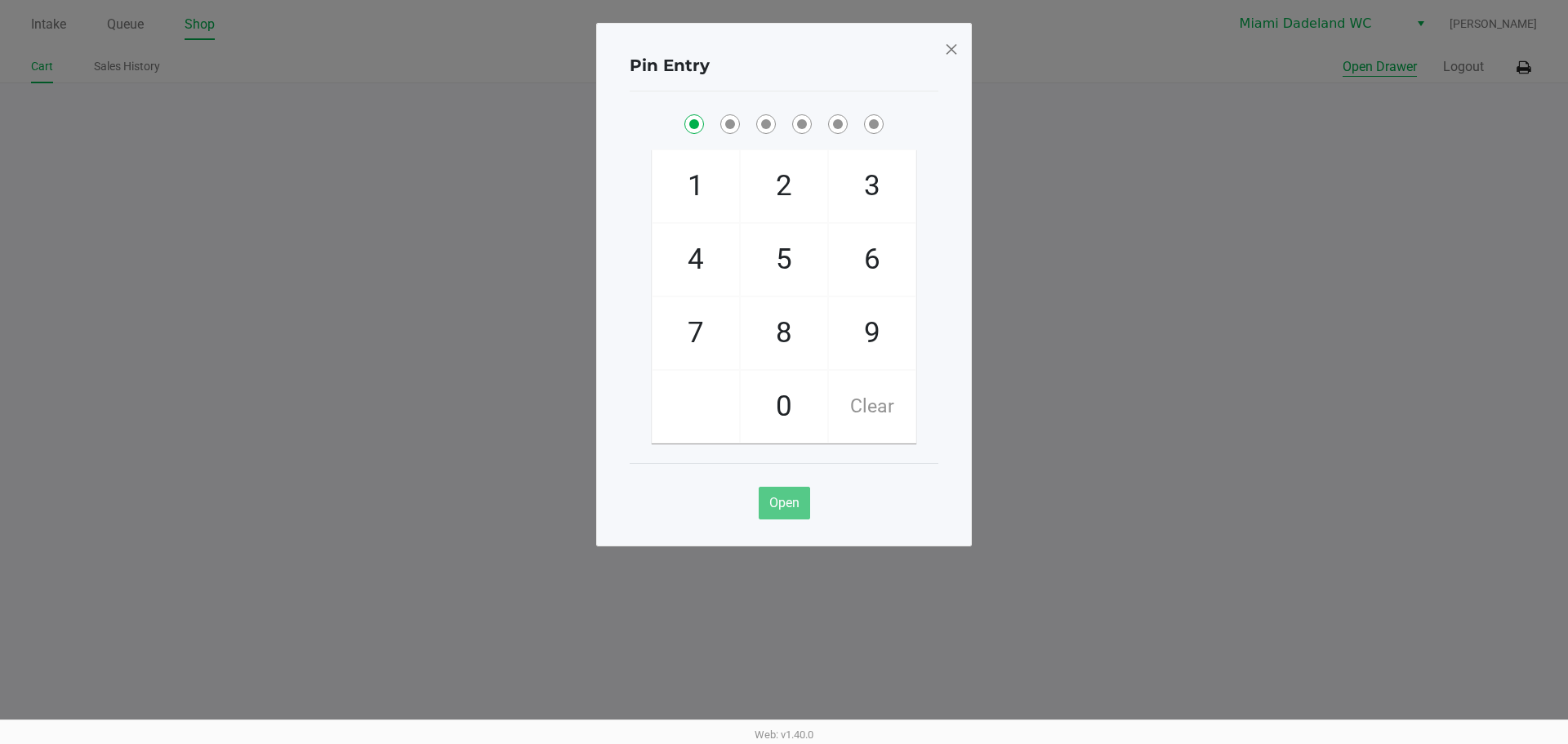
checkbox input "true"
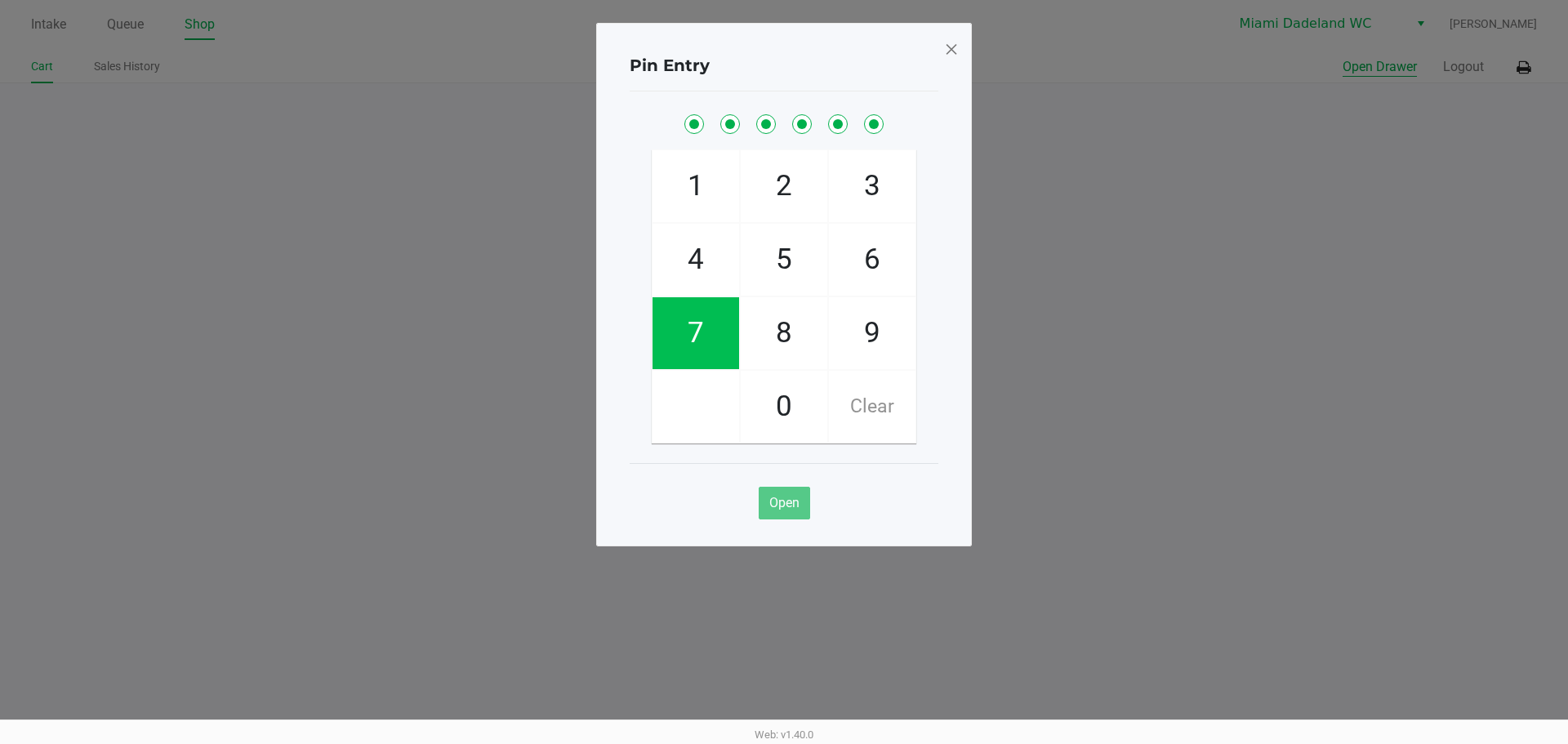
click at [1343, 57] on button "Open Drawer" at bounding box center [1380, 67] width 75 height 20
checkbox input "true"
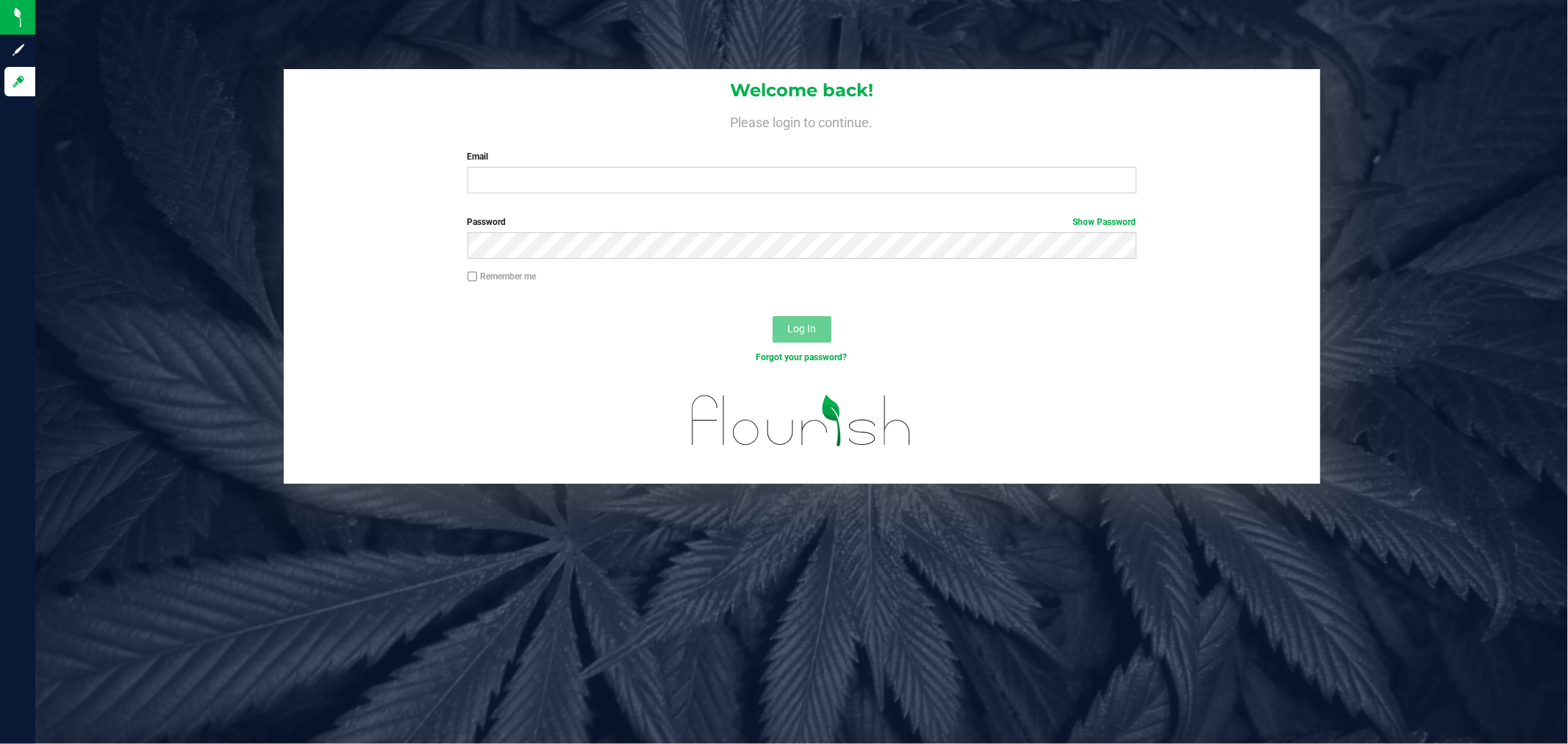
click at [618, 158] on label "Email" at bounding box center [802, 156] width 669 height 13
click at [618, 167] on input "Email" at bounding box center [802, 180] width 669 height 27
type input "[EMAIL_ADDRESS][DOMAIN_NAME]"
click at [772, 316] on button "Log In" at bounding box center [802, 329] width 58 height 27
